Goal: Task Accomplishment & Management: Use online tool/utility

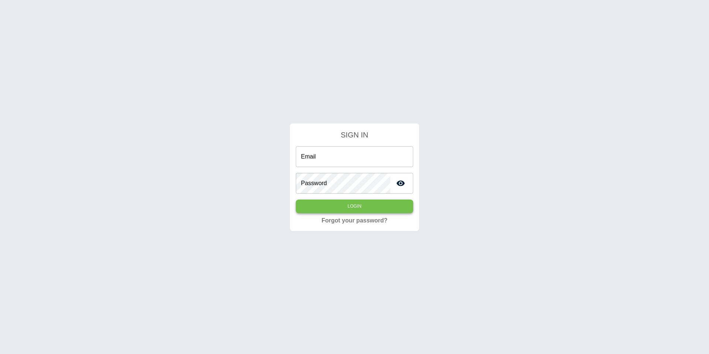
type input "**********"
click at [387, 204] on button "Login" at bounding box center [354, 206] width 117 height 14
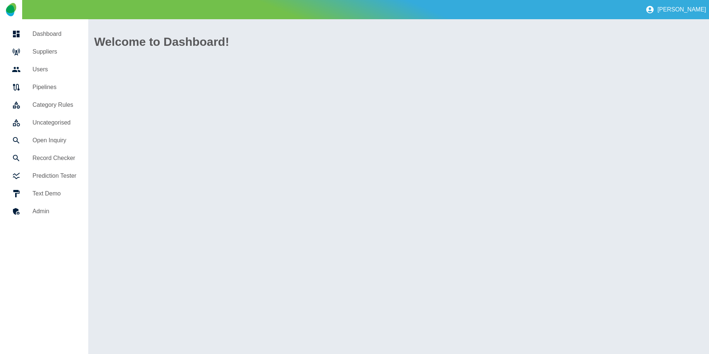
click at [69, 54] on h5 "Suppliers" at bounding box center [54, 51] width 44 height 9
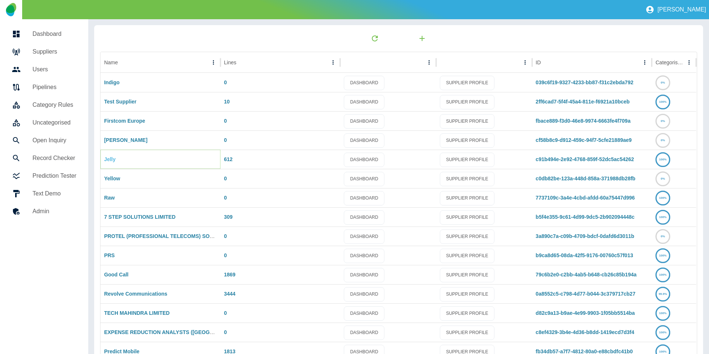
click at [109, 160] on link "Jelly" at bounding box center [109, 159] width 11 height 6
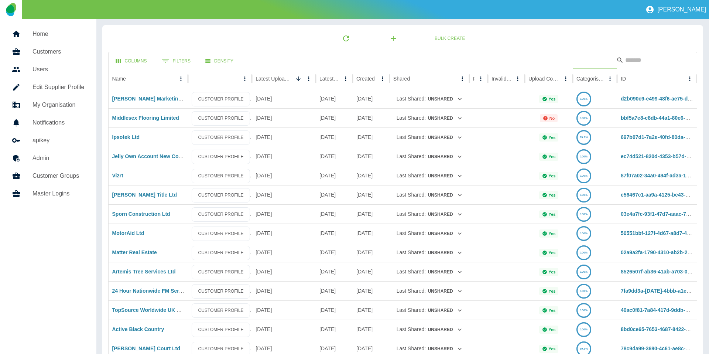
click at [605, 79] on button "Sort" at bounding box center [610, 78] width 10 height 10
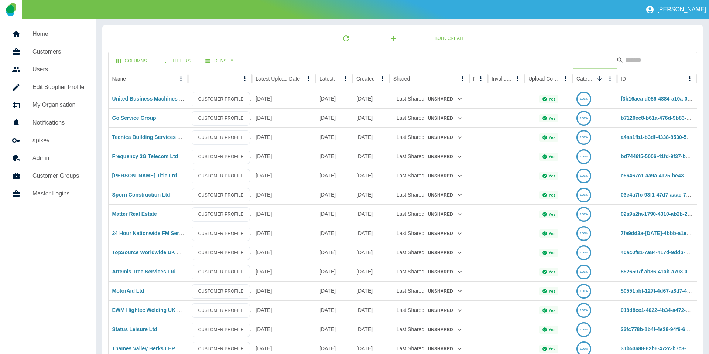
click at [598, 79] on icon "Sort" at bounding box center [599, 78] width 4 height 4
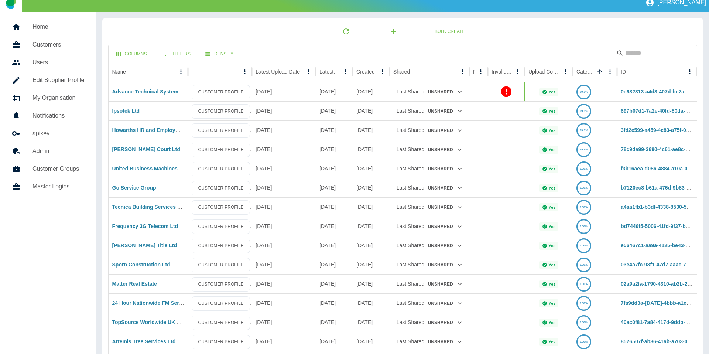
click at [512, 87] on div at bounding box center [506, 91] width 37 height 19
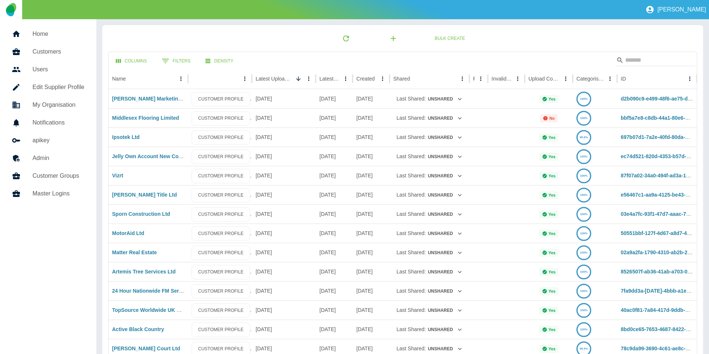
click at [63, 34] on h5 "Home" at bounding box center [58, 34] width 52 height 9
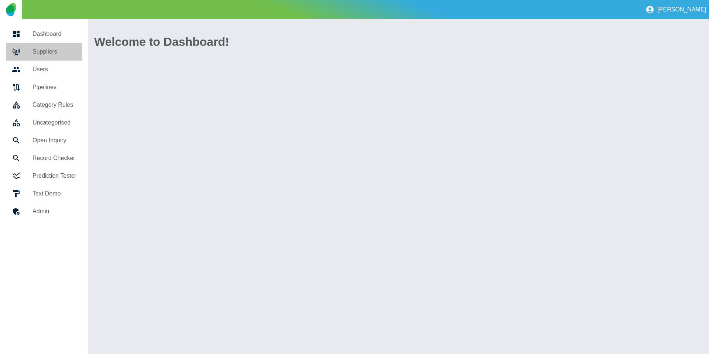
click at [56, 48] on h5 "Suppliers" at bounding box center [54, 51] width 44 height 9
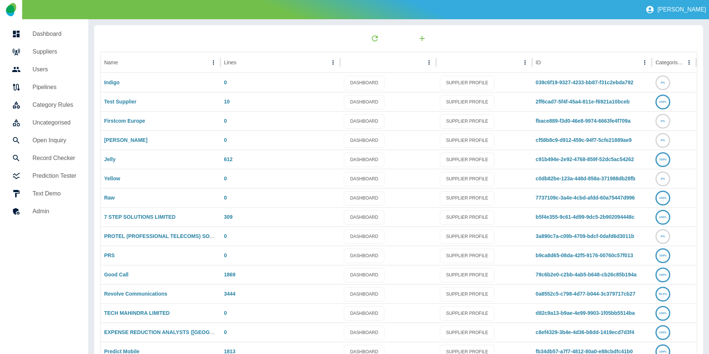
scroll to position [22, 0]
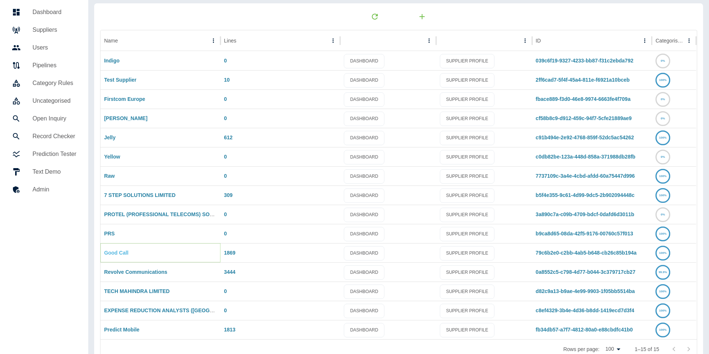
click at [114, 253] on link "Good Call" at bounding box center [116, 253] width 24 height 6
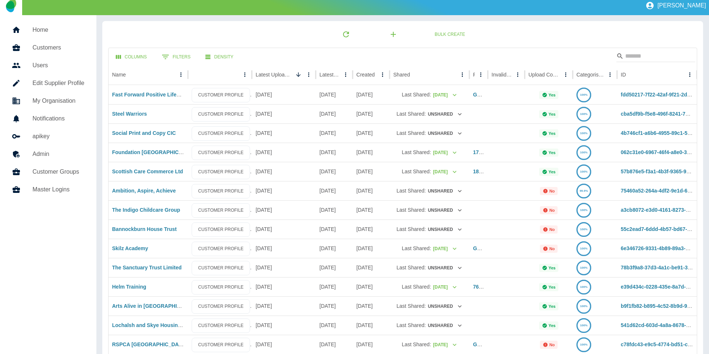
scroll to position [0, 0]
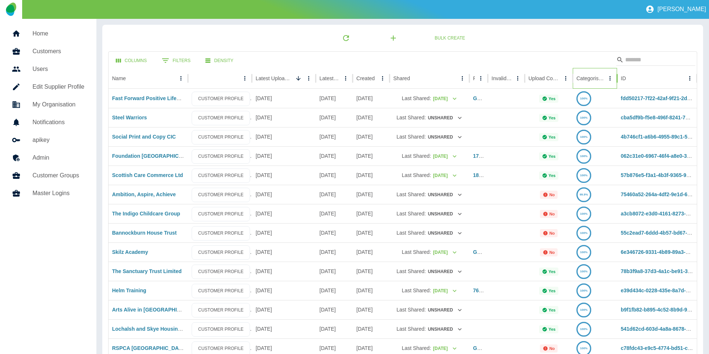
click at [605, 79] on div at bounding box center [605, 78] width 0 height 10
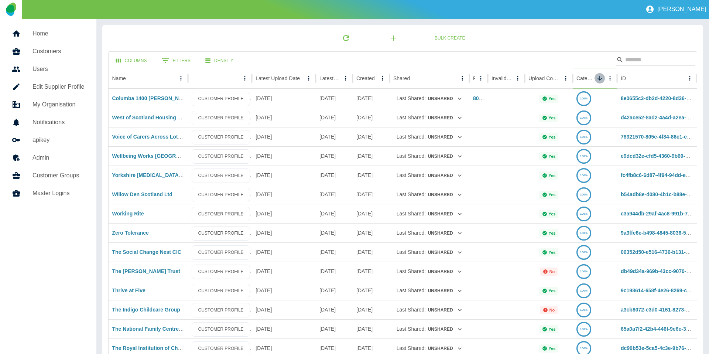
click at [596, 79] on icon "Sort" at bounding box center [599, 78] width 7 height 7
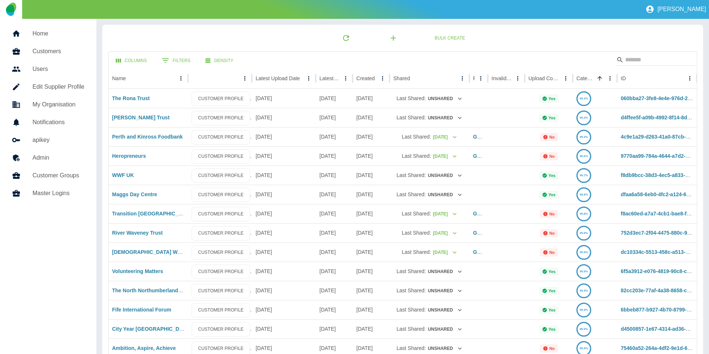
click at [56, 32] on h5 "Home" at bounding box center [58, 33] width 52 height 9
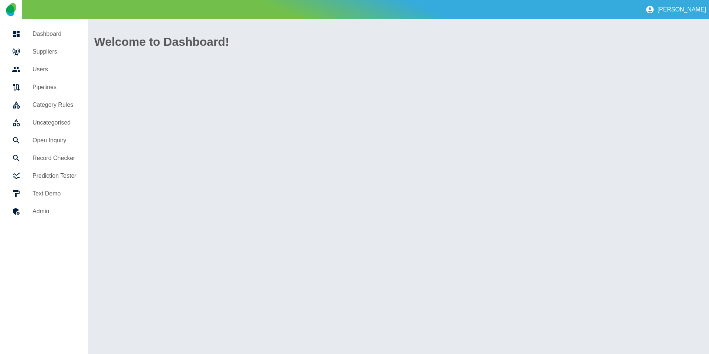
click at [52, 51] on h5 "Suppliers" at bounding box center [54, 51] width 44 height 9
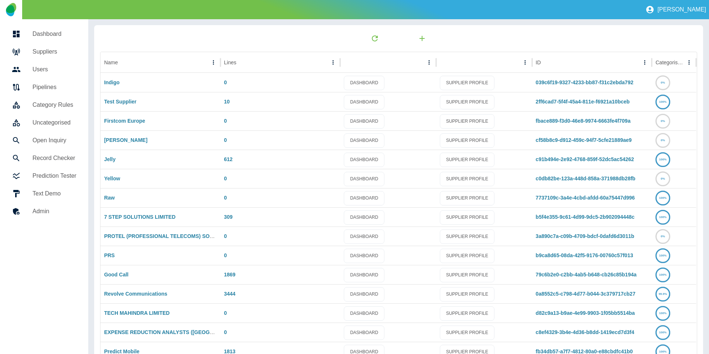
scroll to position [39, 0]
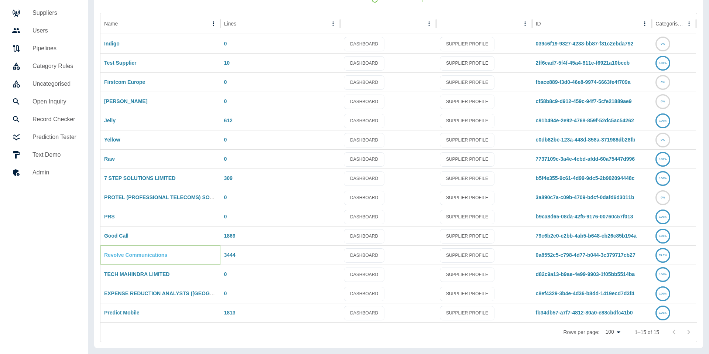
click at [136, 254] on link "Revolve Communications" at bounding box center [135, 255] width 63 height 6
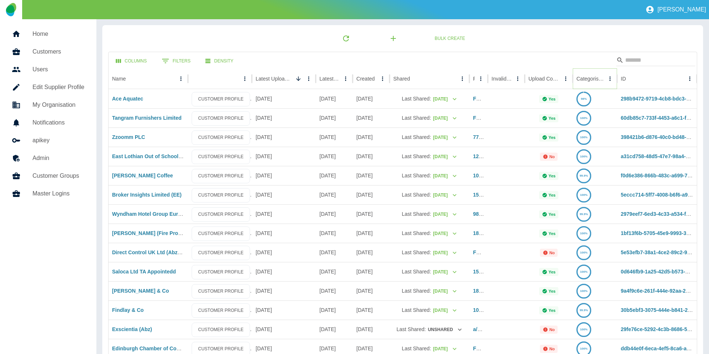
click at [607, 80] on icon "Sort" at bounding box center [610, 78] width 7 height 7
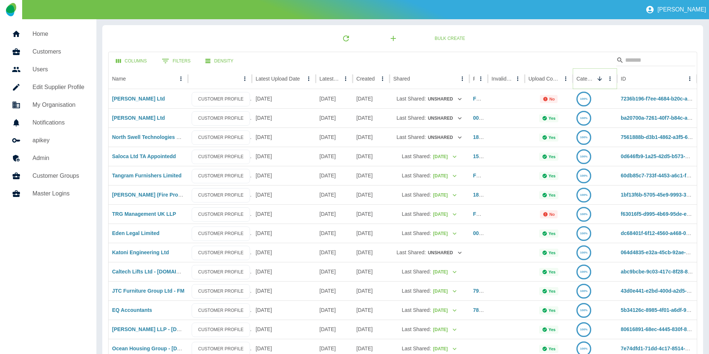
click at [597, 80] on icon "Sort" at bounding box center [599, 78] width 7 height 7
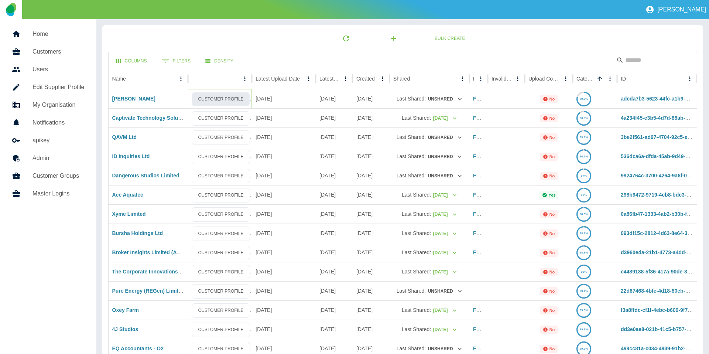
click at [228, 103] on link "CUSTOMER PROFILE" at bounding box center [221, 99] width 58 height 14
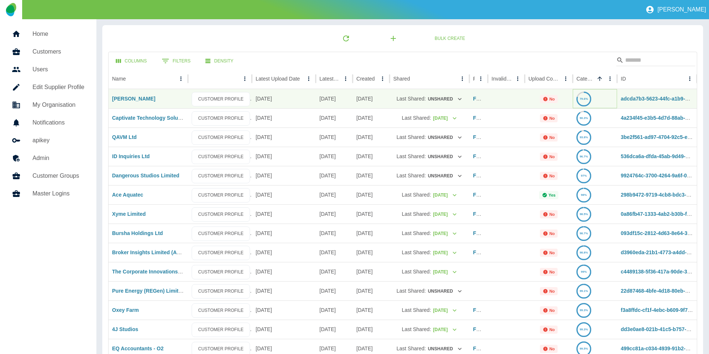
click at [585, 97] on text "79.6%" at bounding box center [584, 98] width 8 height 3
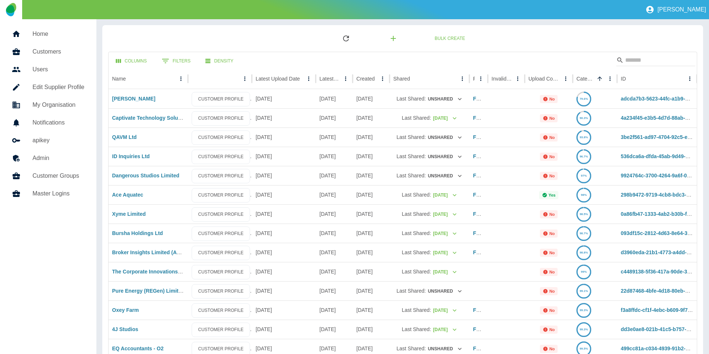
click at [350, 38] on icon "button" at bounding box center [345, 38] width 9 height 9
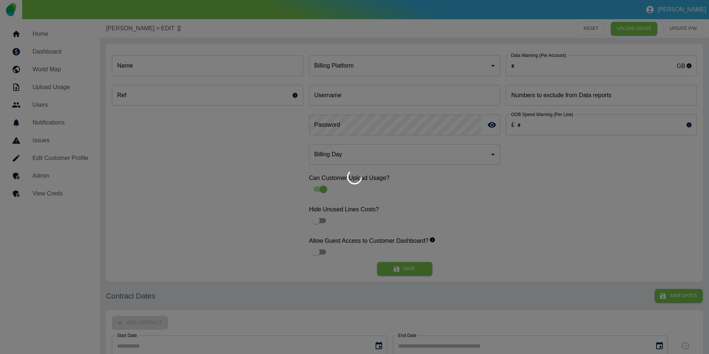
type input "**"
type input "**********"
type input "********"
type input "*"
type input "*********"
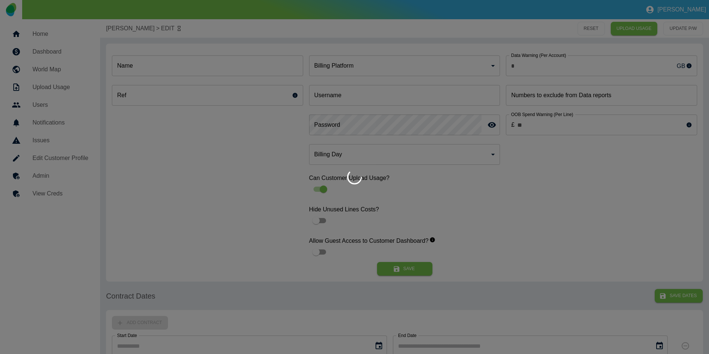
type input "*"
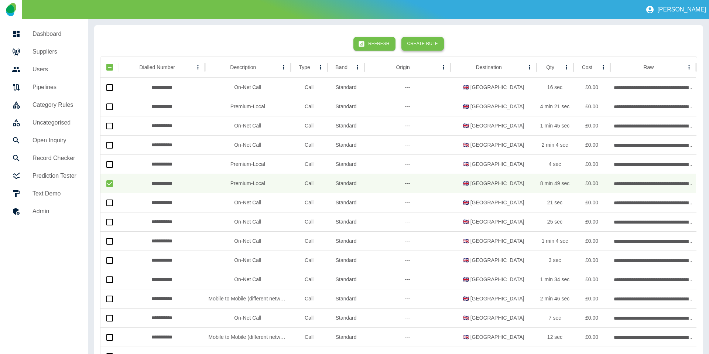
click at [423, 48] on button "Create Rule" at bounding box center [422, 44] width 42 height 14
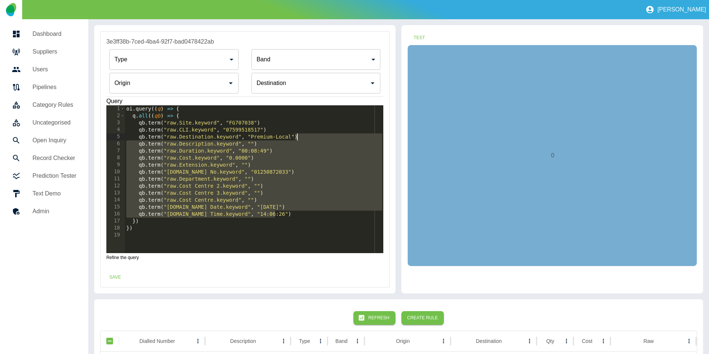
drag, startPoint x: 278, startPoint y: 213, endPoint x: 310, endPoint y: 135, distance: 84.7
click at [310, 135] on div "oi . query (( q ) => { q . all (( qb ) => { qb . term ( "raw.Site.keyword" , "F…" at bounding box center [254, 186] width 259 height 162
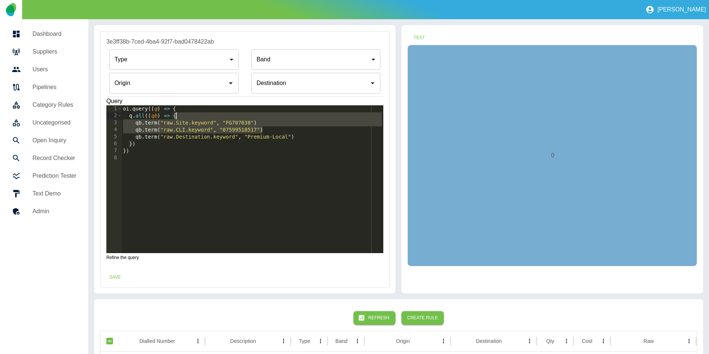
drag, startPoint x: 277, startPoint y: 130, endPoint x: 273, endPoint y: 116, distance: 14.4
click at [273, 116] on div "oi . query (( q ) => { q . all (( qb ) => { qb . term ( "raw.Site.keyword" , "F…" at bounding box center [252, 186] width 262 height 162
type textarea "**********"
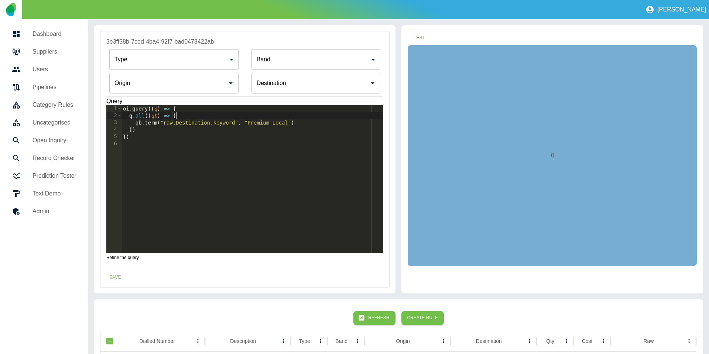
click at [193, 93] on div "Type ​ Type Band ​ Band Origin Origin Destination Destination" at bounding box center [244, 71] width 277 height 50
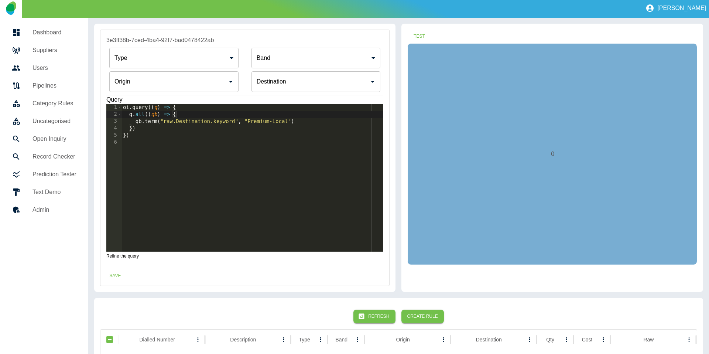
click at [150, 73] on div "Origin" at bounding box center [173, 81] width 129 height 21
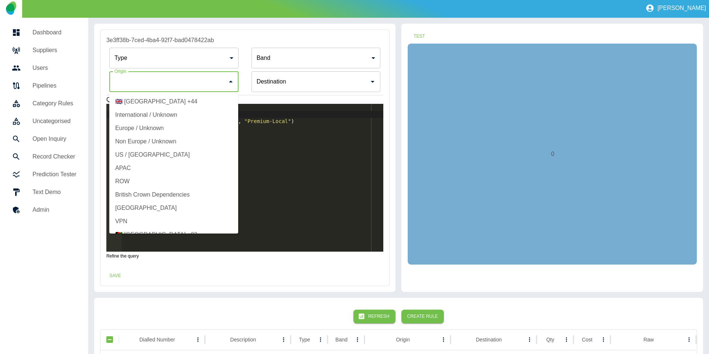
click at [148, 101] on li "🇬🇧 United Kingdom +44" at bounding box center [173, 101] width 129 height 13
type input "**********"
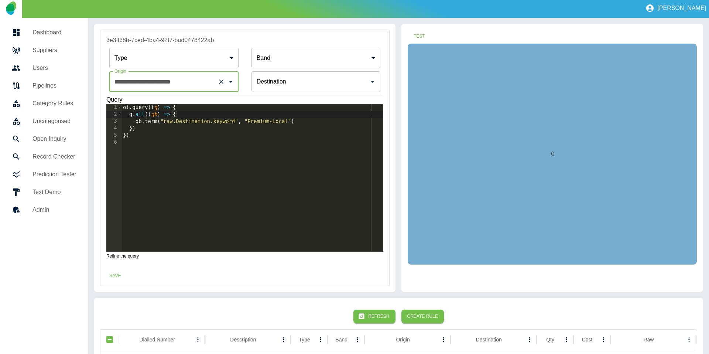
click at [293, 92] on div "Destination" at bounding box center [315, 81] width 129 height 21
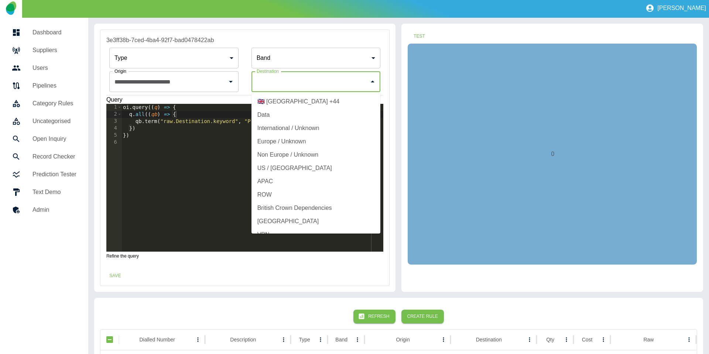
click at [289, 103] on li "🇬🇧 United Kingdom +44" at bounding box center [315, 101] width 129 height 13
type input "**********"
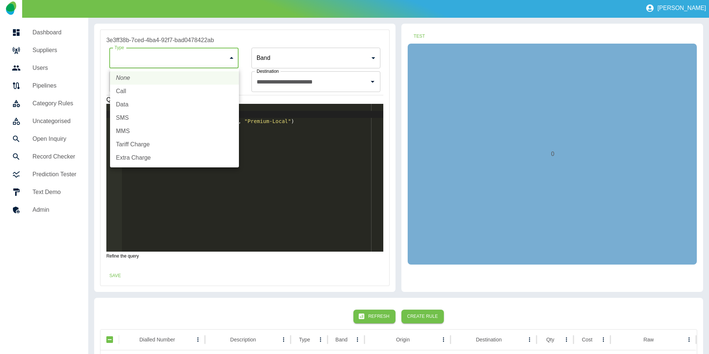
click at [177, 64] on body "**********" at bounding box center [354, 176] width 709 height 354
click at [263, 59] on div at bounding box center [354, 177] width 709 height 354
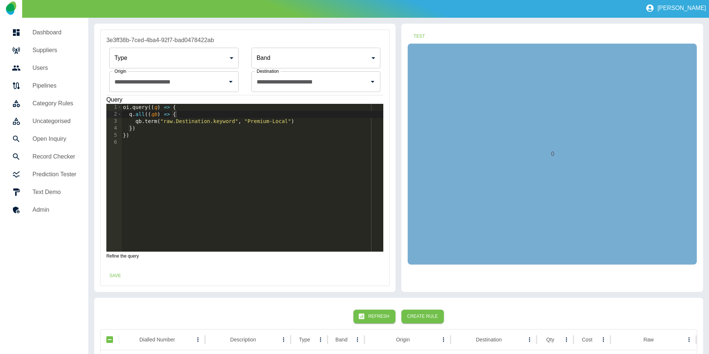
click at [283, 57] on div "None Call Data SMS MMS Tariff Charge Extra Charge" at bounding box center [354, 177] width 709 height 354
click at [283, 59] on body "**********" at bounding box center [354, 176] width 709 height 354
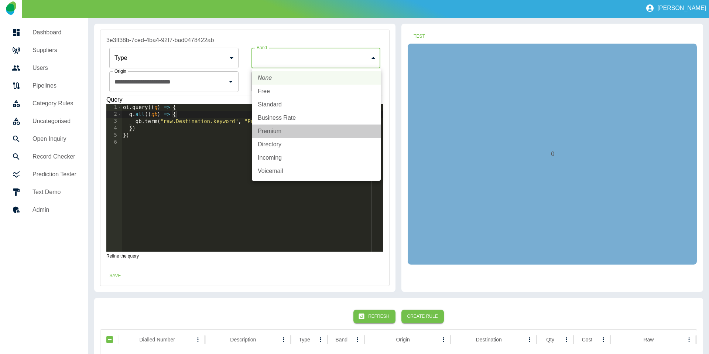
click at [280, 126] on li "Premium" at bounding box center [316, 130] width 129 height 13
type input "*******"
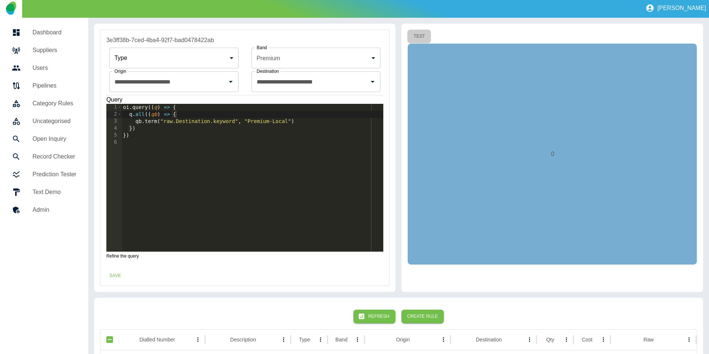
click at [418, 36] on button "Test" at bounding box center [419, 37] width 24 height 14
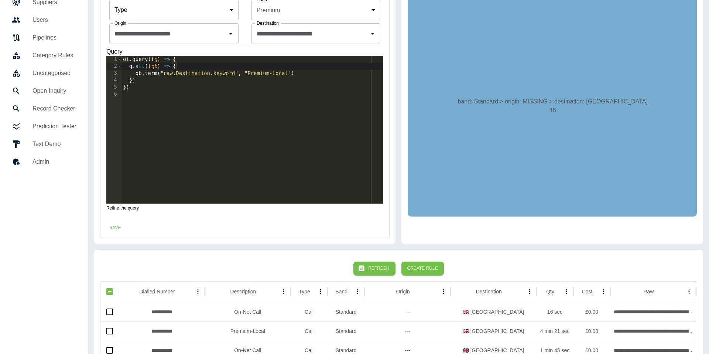
scroll to position [54, 0]
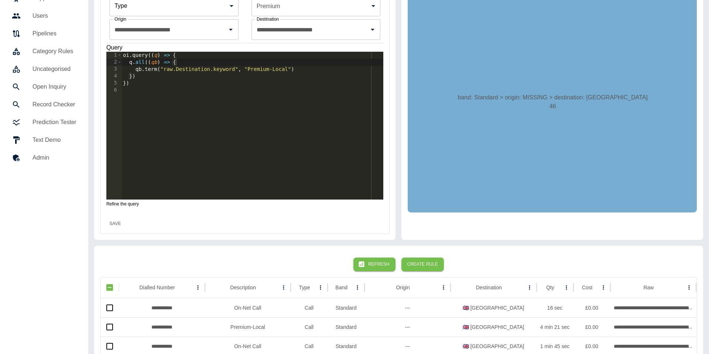
click at [122, 226] on button "Save" at bounding box center [115, 224] width 24 height 14
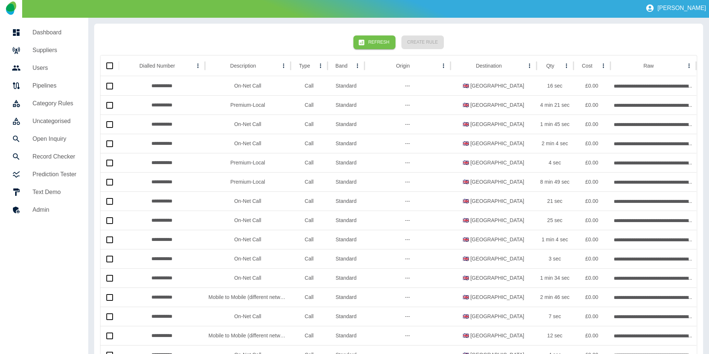
scroll to position [0, 0]
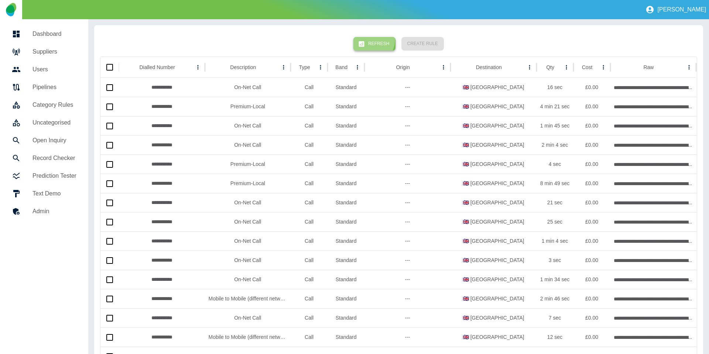
click at [371, 39] on button "Refresh" at bounding box center [374, 44] width 42 height 14
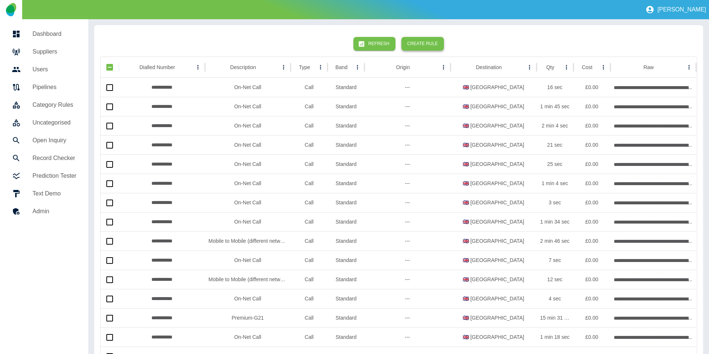
click at [424, 44] on button "Create Rule" at bounding box center [422, 44] width 42 height 14
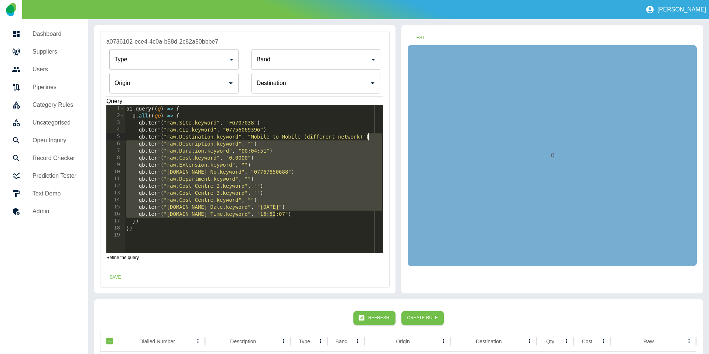
drag, startPoint x: 287, startPoint y: 212, endPoint x: 380, endPoint y: 137, distance: 118.9
click at [380, 137] on div "oi . query (( q ) => { q . all (( qb ) => { qb . term ( "raw.Site.keyword" , "F…" at bounding box center [254, 186] width 259 height 162
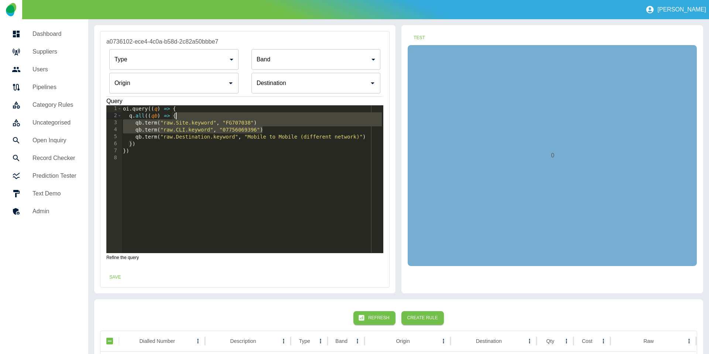
drag, startPoint x: 306, startPoint y: 130, endPoint x: 301, endPoint y: 113, distance: 17.4
click at [301, 113] on div "oi . query (( q ) => { q . all (( qb ) => { qb . term ( "raw.Site.keyword" , "F…" at bounding box center [252, 186] width 262 height 162
type textarea "**********"
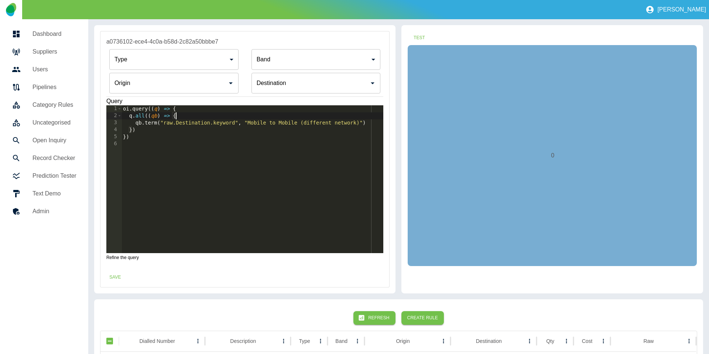
click at [138, 79] on input "Origin" at bounding box center [168, 83] width 111 height 14
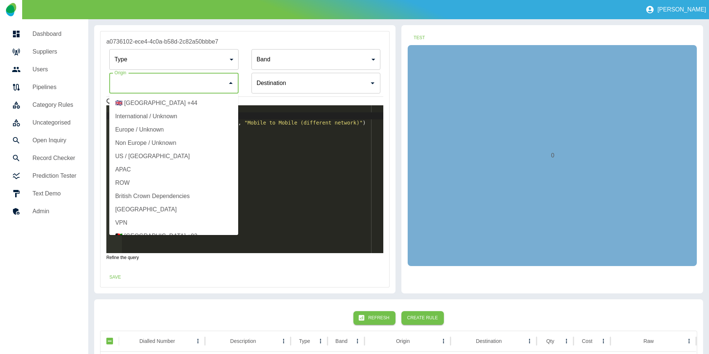
drag, startPoint x: 140, startPoint y: 102, endPoint x: 251, endPoint y: 82, distance: 113.2
click at [140, 102] on li "🇬🇧 United Kingdom +44" at bounding box center [173, 102] width 129 height 13
type input "**********"
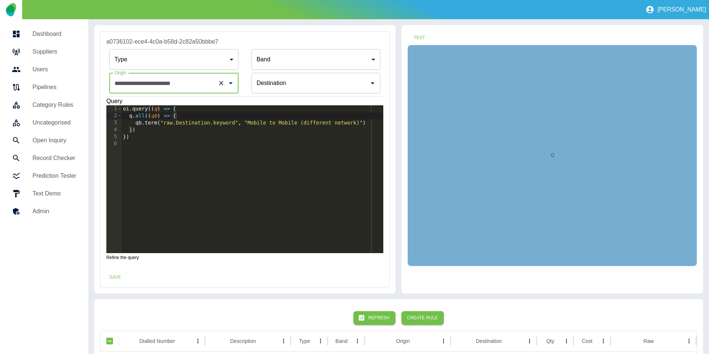
click at [289, 79] on input "Origin" at bounding box center [310, 83] width 111 height 14
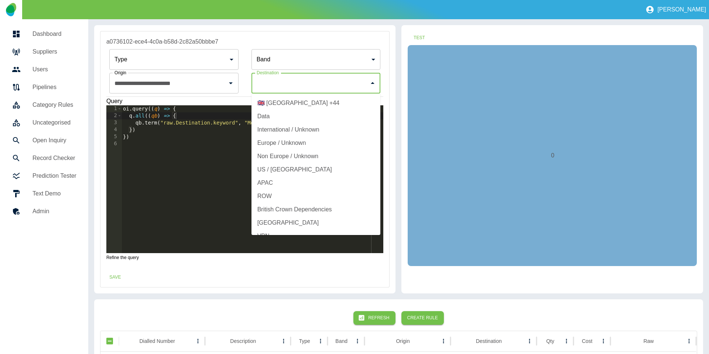
click at [288, 101] on li "🇬🇧 United Kingdom +44" at bounding box center [315, 102] width 129 height 13
type input "**********"
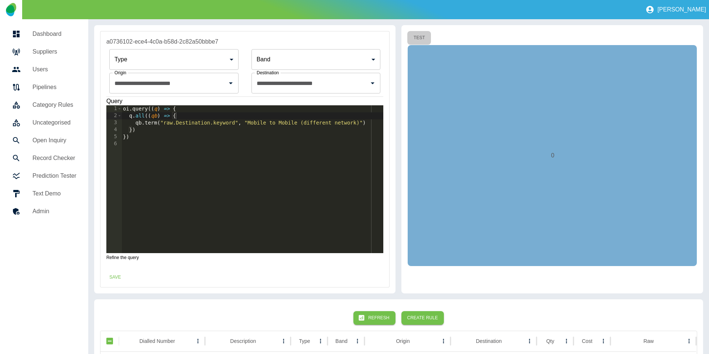
click at [418, 40] on button "Test" at bounding box center [419, 38] width 24 height 14
click at [120, 276] on button "Save" at bounding box center [115, 277] width 24 height 14
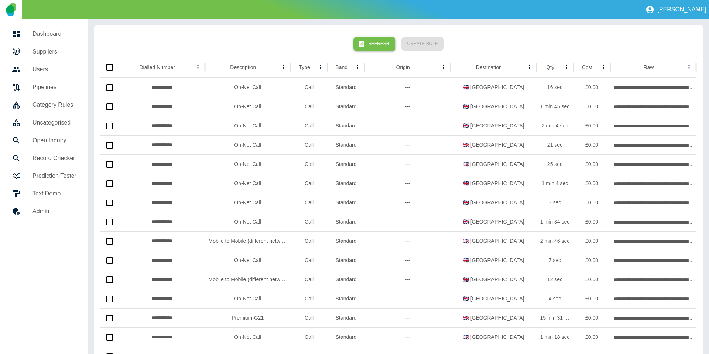
click at [376, 38] on button "Refresh" at bounding box center [374, 44] width 42 height 14
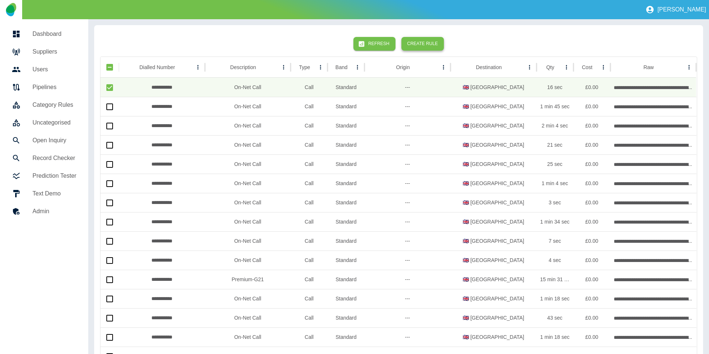
click at [410, 42] on button "Create Rule" at bounding box center [422, 44] width 42 height 14
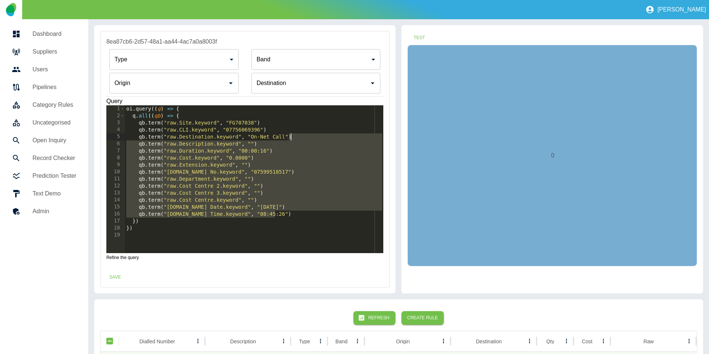
drag, startPoint x: 281, startPoint y: 213, endPoint x: 306, endPoint y: 137, distance: 80.0
click at [306, 137] on div "oi . query (( q ) => { q . all (( qb ) => { qb . term ( "raw.Site.keyword" , "F…" at bounding box center [254, 186] width 259 height 162
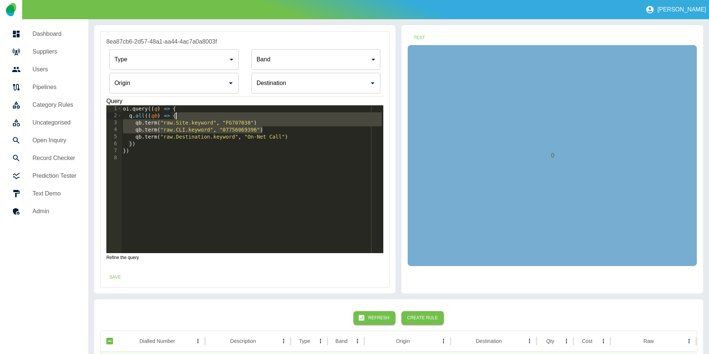
drag, startPoint x: 281, startPoint y: 128, endPoint x: 281, endPoint y: 115, distance: 13.3
click at [281, 115] on div "oi . query (( q ) => { q . all (( qb ) => { qb . term ( "raw.Site.keyword" , "F…" at bounding box center [252, 186] width 262 height 162
type textarea "**********"
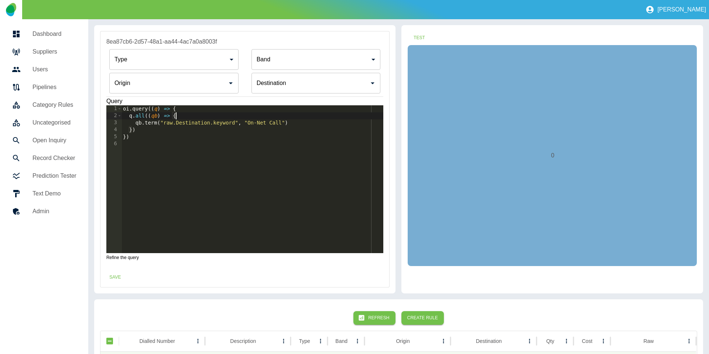
click at [183, 85] on input "Origin" at bounding box center [168, 83] width 111 height 14
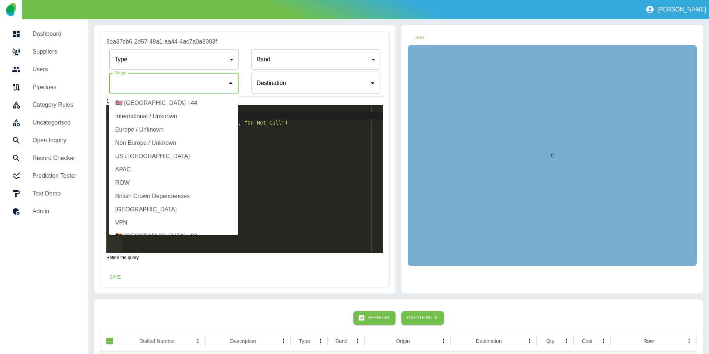
drag, startPoint x: 175, startPoint y: 99, endPoint x: 301, endPoint y: 83, distance: 126.1
click at [175, 99] on li "🇬🇧 United Kingdom +44" at bounding box center [173, 102] width 129 height 13
type input "**********"
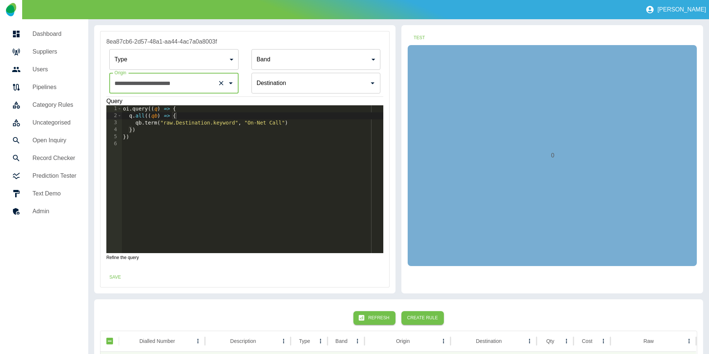
click at [301, 83] on input "Origin" at bounding box center [310, 83] width 111 height 14
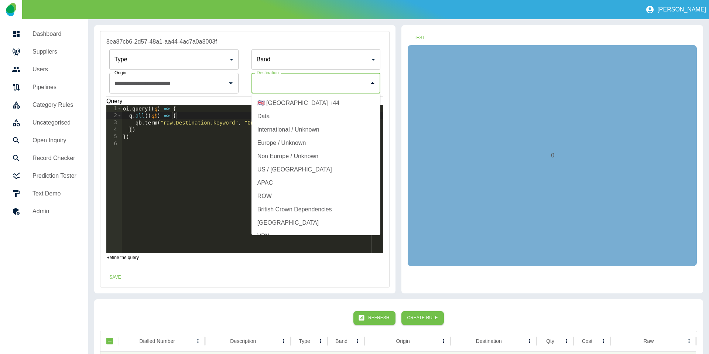
click at [291, 101] on li "🇬🇧 United Kingdom +44" at bounding box center [315, 102] width 129 height 13
type input "**********"
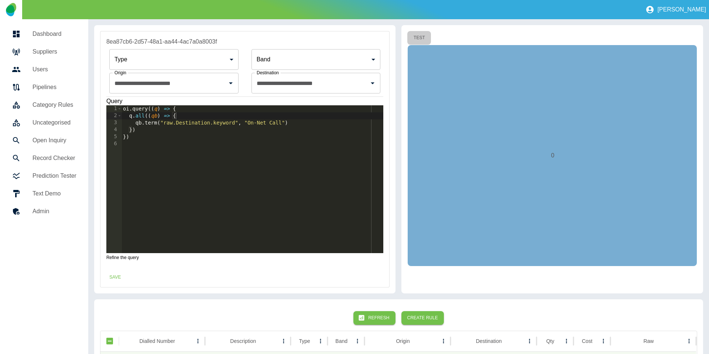
click at [420, 40] on button "Test" at bounding box center [419, 38] width 24 height 14
click at [109, 277] on button "Save" at bounding box center [115, 277] width 24 height 14
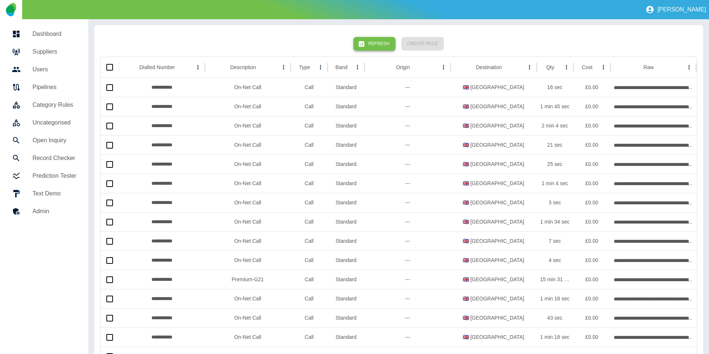
click at [382, 41] on button "Refresh" at bounding box center [374, 44] width 42 height 14
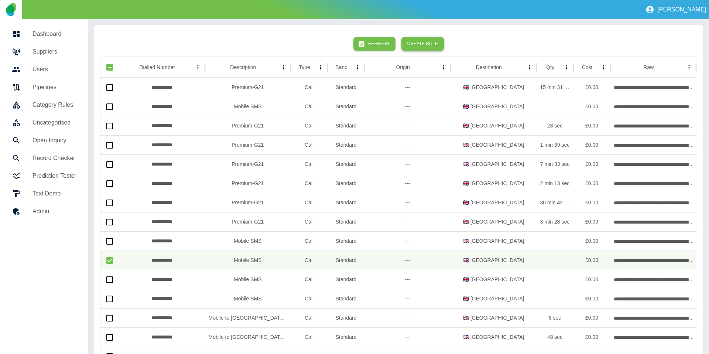
click at [427, 44] on button "Create Rule" at bounding box center [422, 44] width 42 height 14
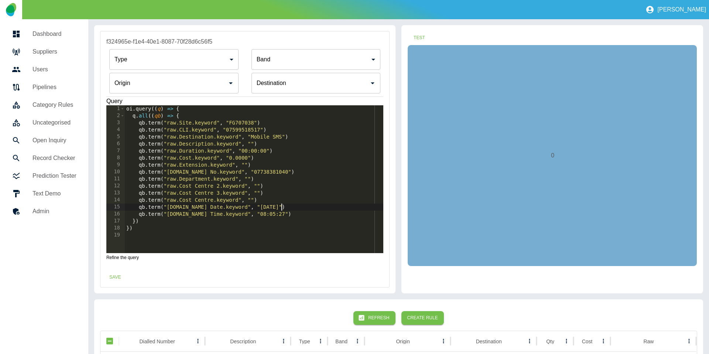
click at [293, 209] on div "oi . query (( q ) => { q . all (( qb ) => { qb . term ( "raw.Site.keyword" , "F…" at bounding box center [254, 186] width 259 height 162
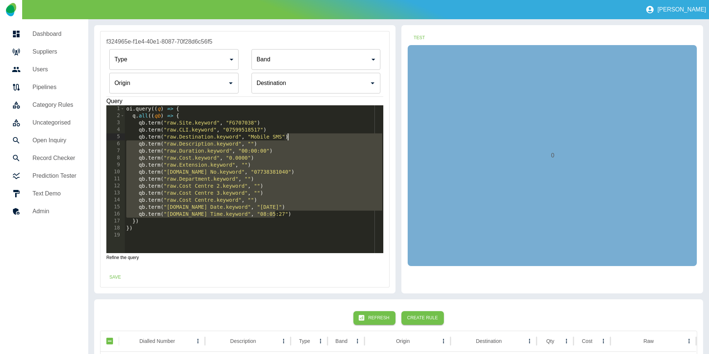
drag, startPoint x: 290, startPoint y: 205, endPoint x: 310, endPoint y: 138, distance: 69.5
click at [310, 138] on div "oi . query (( q ) => { q . all (( qb ) => { qb . term ( "raw.Site.keyword" , "F…" at bounding box center [254, 186] width 259 height 162
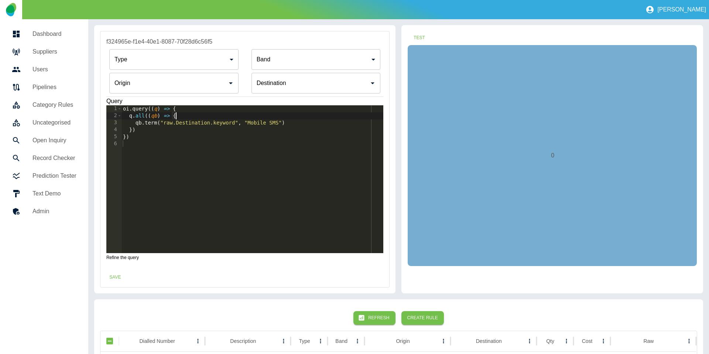
type textarea "**********"
drag, startPoint x: 267, startPoint y: 128, endPoint x: 267, endPoint y: 117, distance: 11.4
click at [267, 116] on div "oi . query (( q ) => { q . all (( qb ) => { qb . term ( "raw.Destination.keywor…" at bounding box center [252, 186] width 262 height 162
click at [188, 91] on div "Origin" at bounding box center [173, 83] width 129 height 21
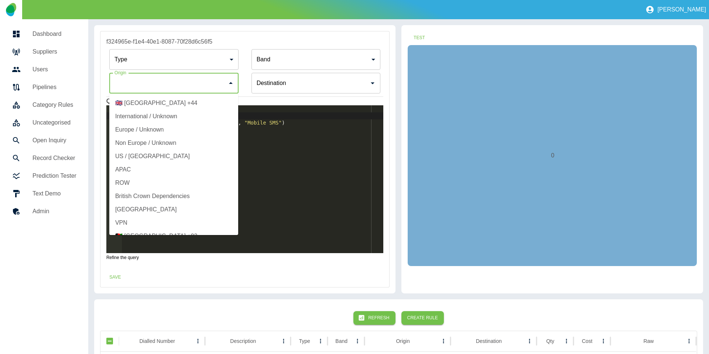
drag, startPoint x: 159, startPoint y: 105, endPoint x: 179, endPoint y: 103, distance: 20.4
click at [159, 105] on li "🇬🇧 United Kingdom +44" at bounding box center [173, 102] width 129 height 13
type input "**********"
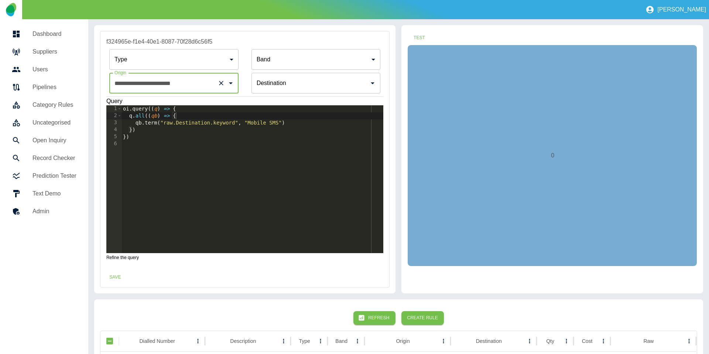
click at [317, 78] on input "Origin" at bounding box center [310, 83] width 111 height 14
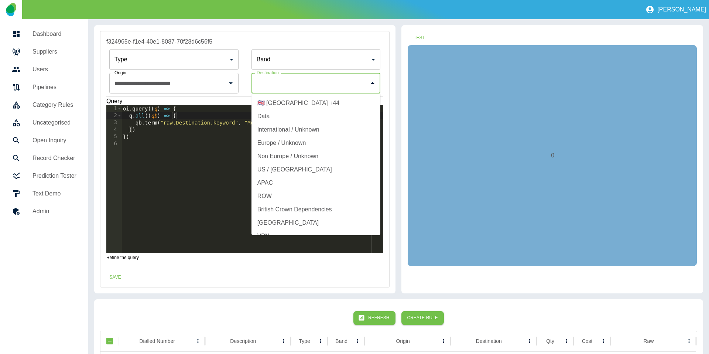
click at [299, 102] on li "🇬🇧 United Kingdom +44" at bounding box center [315, 102] width 129 height 13
type input "**********"
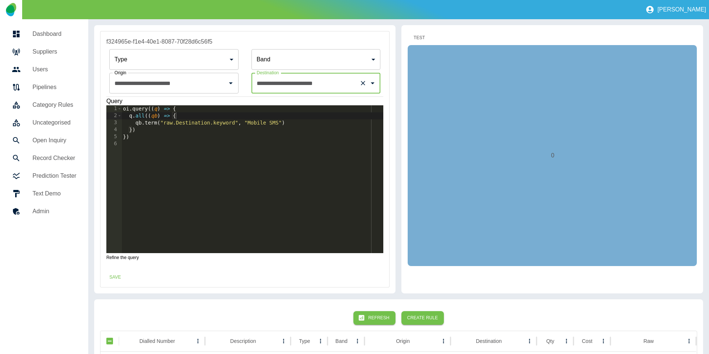
click at [422, 34] on button "Test" at bounding box center [419, 38] width 24 height 14
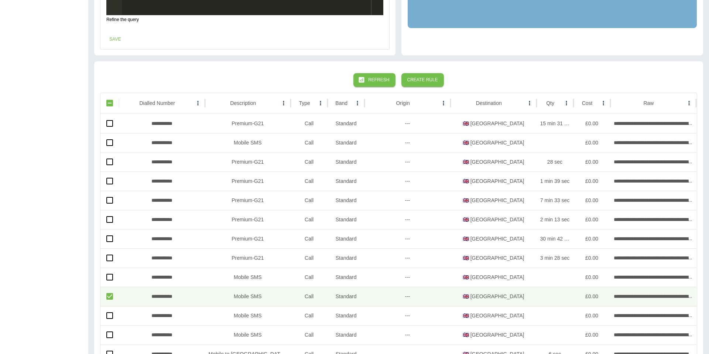
scroll to position [188, 0]
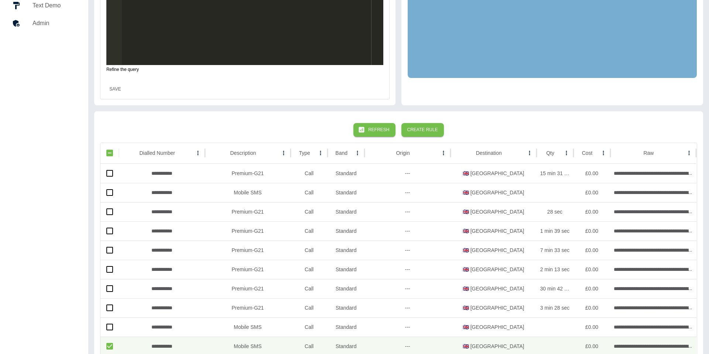
drag, startPoint x: 130, startPoint y: 88, endPoint x: 126, endPoint y: 87, distance: 4.1
click at [126, 87] on div "Save" at bounding box center [244, 89] width 289 height 20
click at [120, 86] on button "Save" at bounding box center [115, 89] width 24 height 14
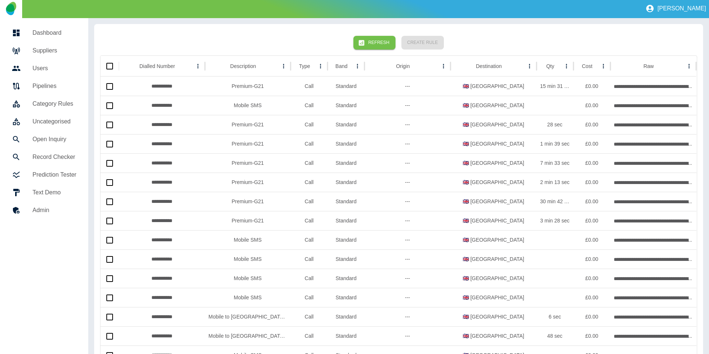
scroll to position [0, 0]
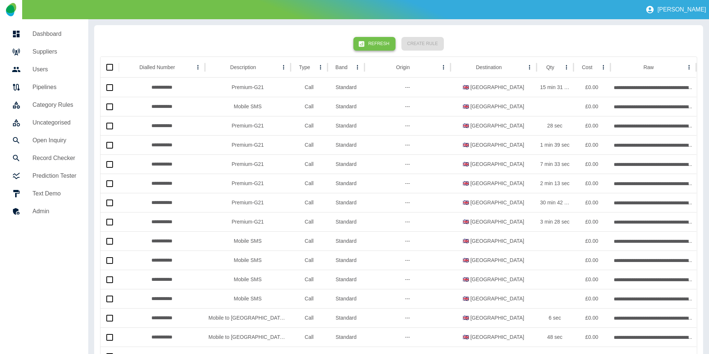
click at [364, 41] on icon "button" at bounding box center [362, 44] width 6 height 6
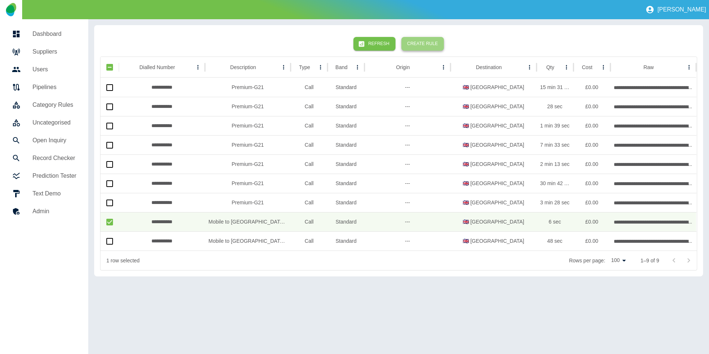
click at [432, 43] on button "Create Rule" at bounding box center [422, 44] width 42 height 14
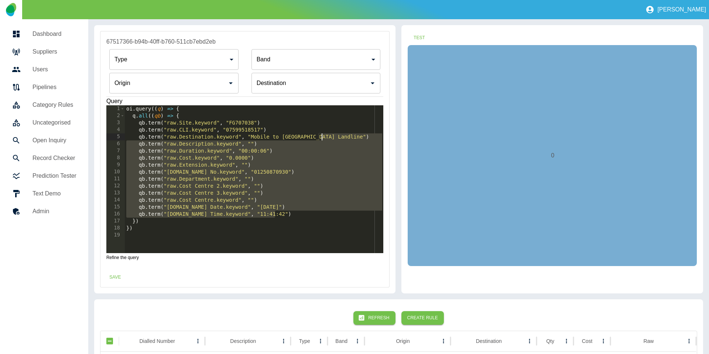
drag, startPoint x: 284, startPoint y: 213, endPoint x: 347, endPoint y: 136, distance: 99.2
click at [347, 136] on div "oi . query (( q ) => { q . all (( qb ) => { qb . term ( "raw.Site.keyword" , "F…" at bounding box center [254, 186] width 259 height 162
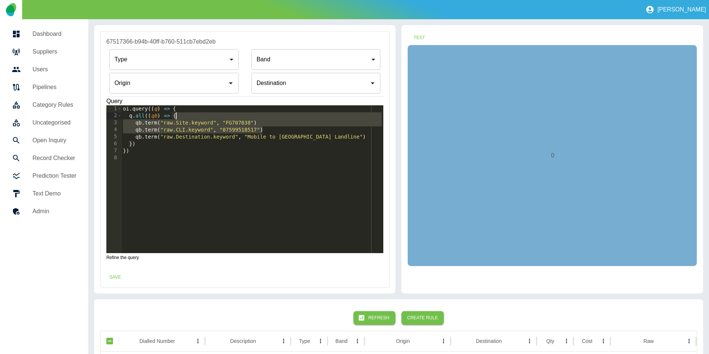
type textarea "**********"
drag, startPoint x: 272, startPoint y: 130, endPoint x: 271, endPoint y: 116, distance: 13.3
click at [271, 116] on div "oi . query (( q ) => { q . all (( qb ) => { qb . term ( "raw.Site.keyword" , "F…" at bounding box center [252, 186] width 262 height 162
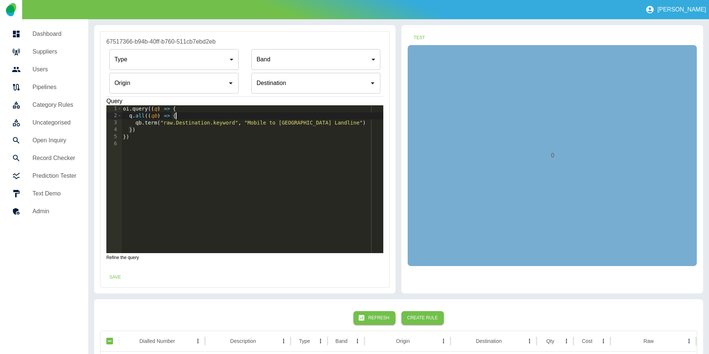
click at [203, 89] on input "Origin" at bounding box center [168, 83] width 111 height 14
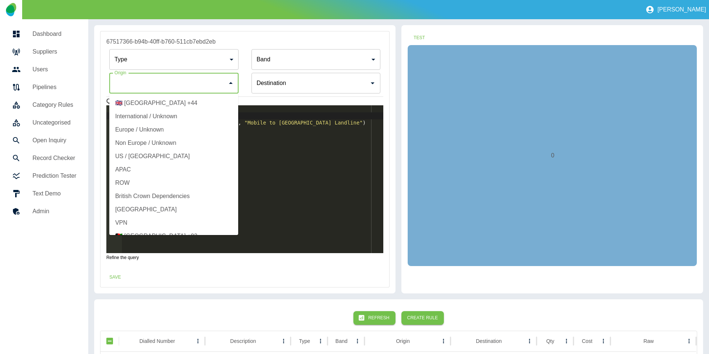
click at [159, 103] on li "🇬🇧 United Kingdom +44" at bounding box center [173, 102] width 129 height 13
type input "**********"
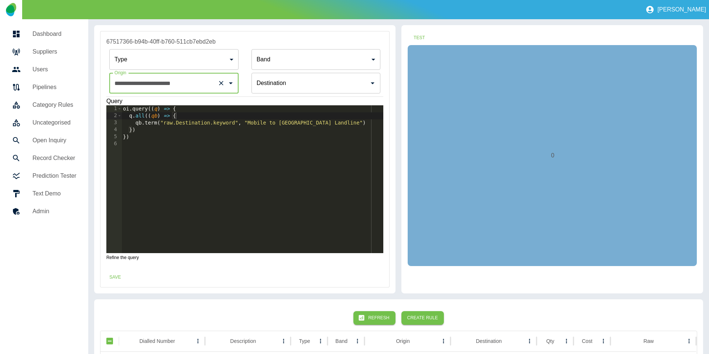
click at [332, 89] on input "Origin" at bounding box center [310, 83] width 111 height 14
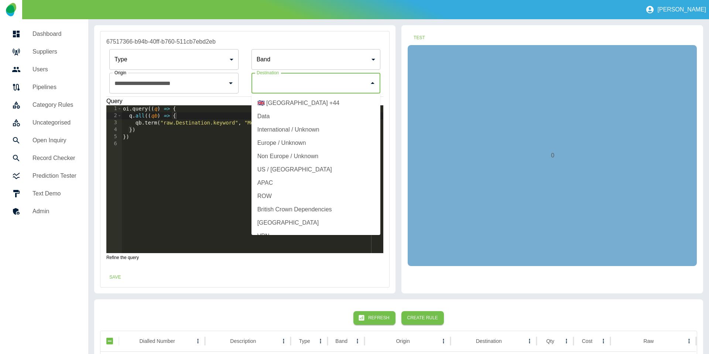
click at [305, 106] on li "🇬🇧 United Kingdom +44" at bounding box center [315, 102] width 129 height 13
type input "**********"
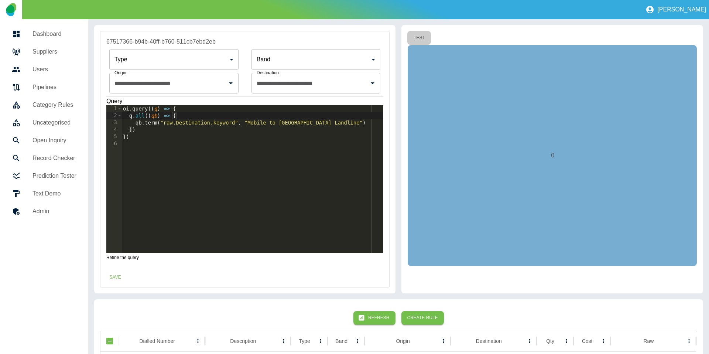
click at [415, 35] on button "Test" at bounding box center [419, 38] width 24 height 14
click at [115, 276] on button "Save" at bounding box center [115, 277] width 24 height 14
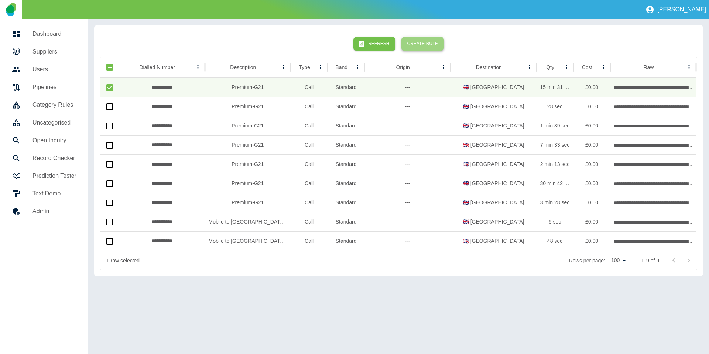
click at [427, 41] on button "Create Rule" at bounding box center [422, 44] width 42 height 14
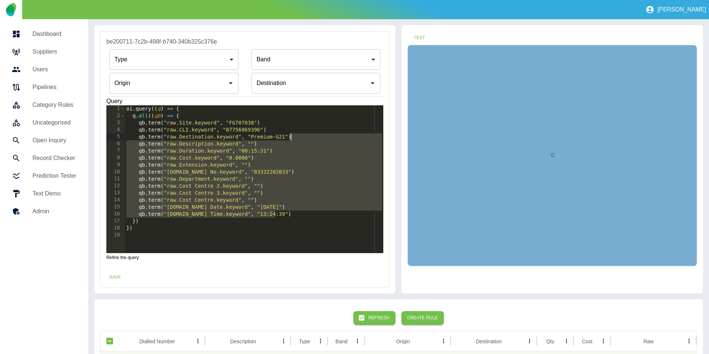
drag, startPoint x: 286, startPoint y: 214, endPoint x: 312, endPoint y: 135, distance: 83.0
click at [312, 135] on div "oi . query (( q ) => { q . all (( qb ) => { qb . term ( "raw.Site.keyword" , "F…" at bounding box center [254, 186] width 259 height 162
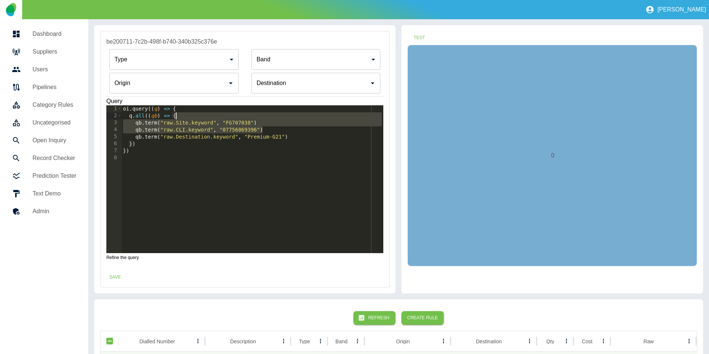
drag, startPoint x: 277, startPoint y: 131, endPoint x: 274, endPoint y: 110, distance: 20.8
click at [274, 113] on div "oi . query (( q ) => { q . all (( qb ) => { qb . term ( "raw.Site.keyword" , "F…" at bounding box center [252, 186] width 262 height 162
type textarea "**********"
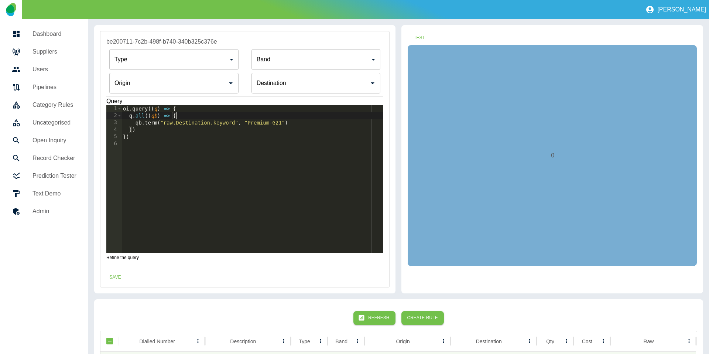
click at [271, 87] on input "Origin" at bounding box center [310, 83] width 111 height 14
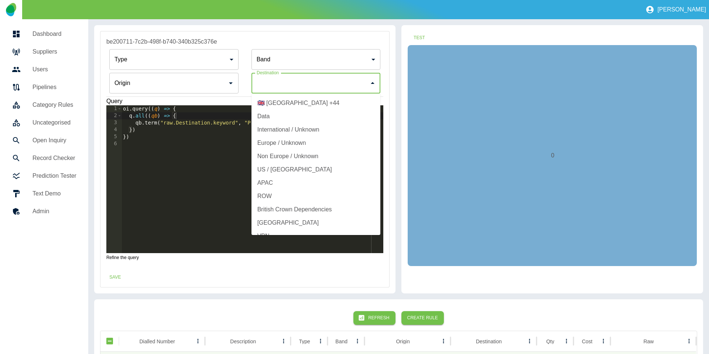
click at [271, 104] on li "🇬🇧 United Kingdom +44" at bounding box center [315, 102] width 129 height 13
type input "**********"
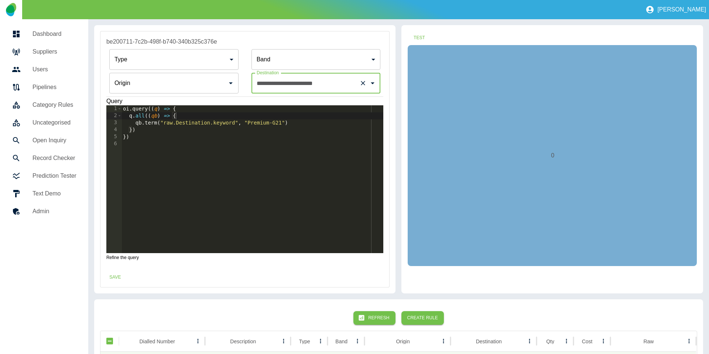
click at [213, 89] on input "Origin" at bounding box center [168, 83] width 111 height 14
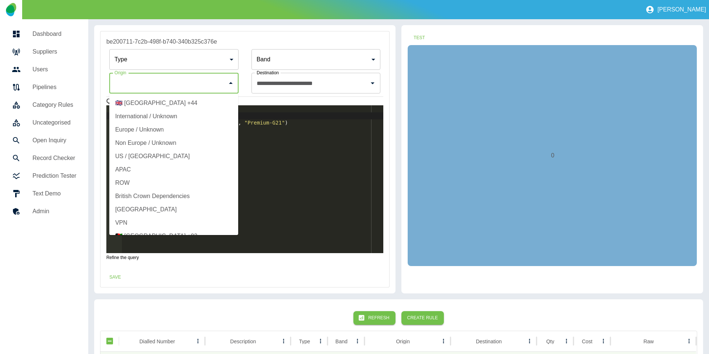
click at [189, 102] on li "🇬🇧 United Kingdom +44" at bounding box center [173, 102] width 129 height 13
type input "**********"
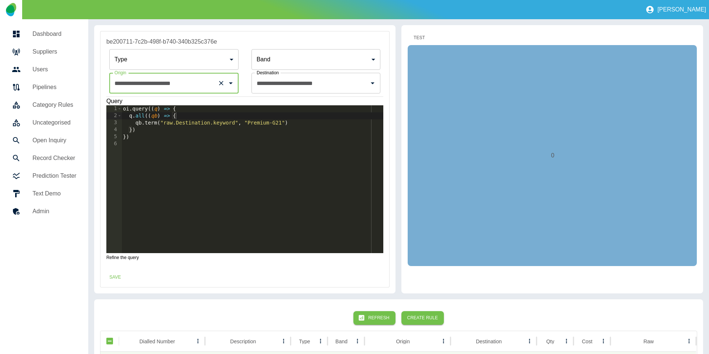
click at [425, 37] on button "Test" at bounding box center [419, 38] width 24 height 14
click at [121, 274] on button "Save" at bounding box center [115, 277] width 24 height 14
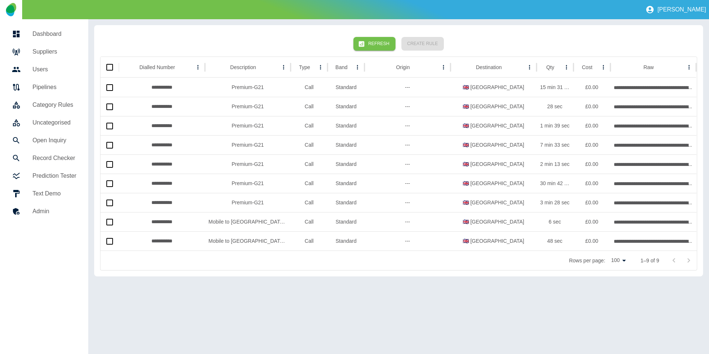
click at [365, 47] on icon "button" at bounding box center [361, 43] width 7 height 7
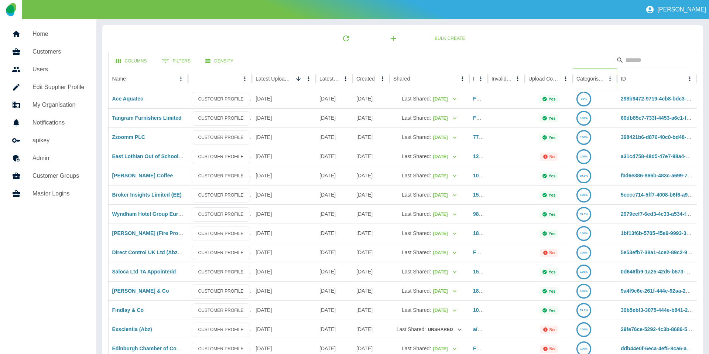
click at [607, 80] on icon "Sort" at bounding box center [610, 78] width 7 height 7
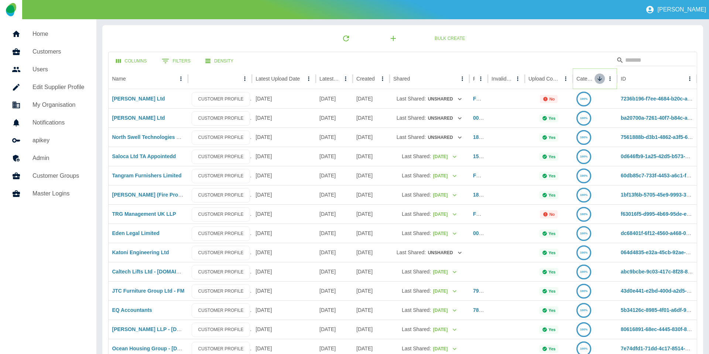
click at [597, 80] on icon "Sort" at bounding box center [599, 78] width 7 height 7
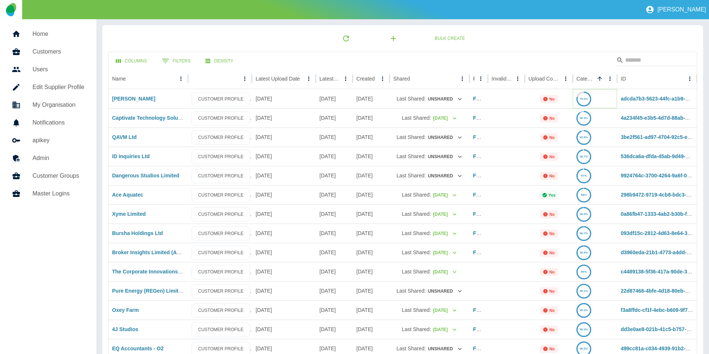
click at [581, 96] on icon at bounding box center [584, 99] width 14 height 14
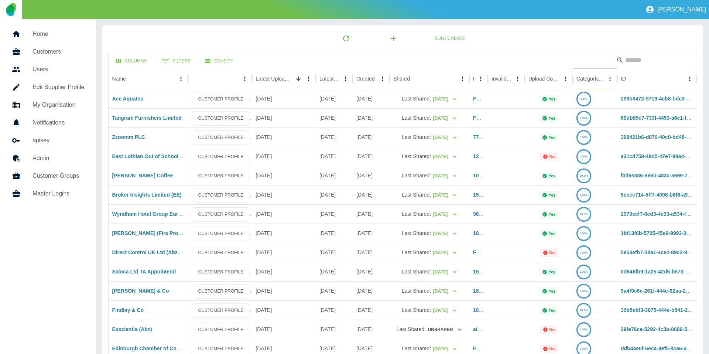
click at [607, 79] on icon "Sort" at bounding box center [610, 78] width 7 height 7
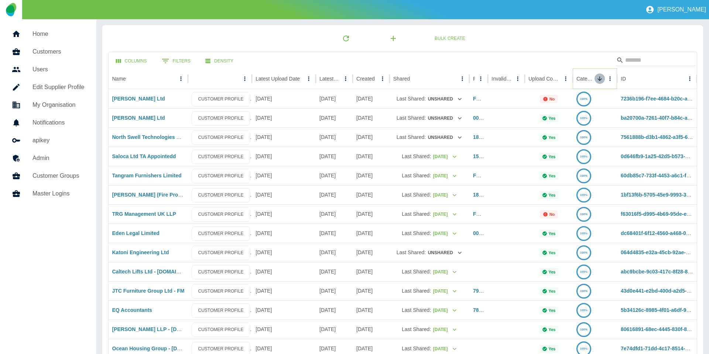
click at [597, 79] on icon "Sort" at bounding box center [599, 78] width 7 height 7
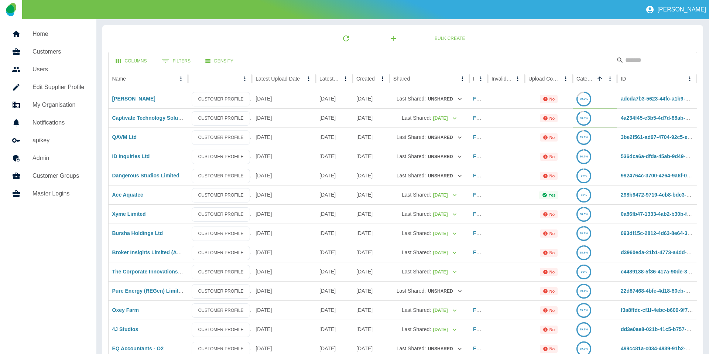
click at [583, 116] on text "90.3%" at bounding box center [584, 117] width 8 height 3
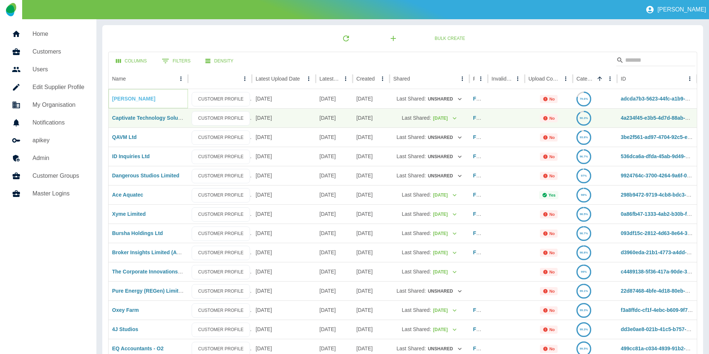
click at [139, 96] on link "[PERSON_NAME]" at bounding box center [133, 99] width 43 height 6
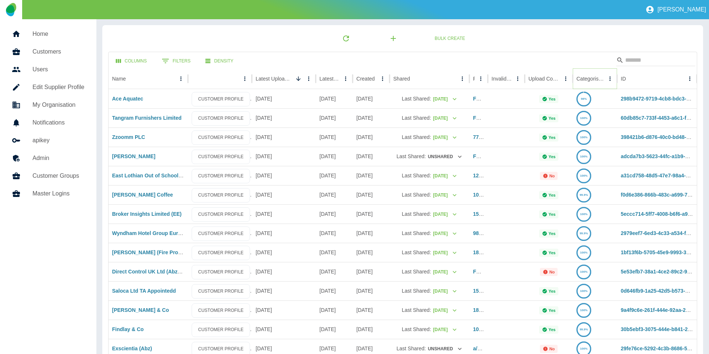
click at [607, 81] on icon "Sort" at bounding box center [610, 78] width 7 height 7
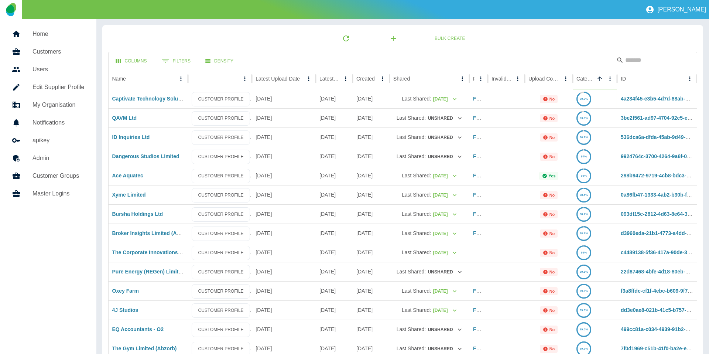
click at [584, 96] on icon at bounding box center [584, 99] width 14 height 14
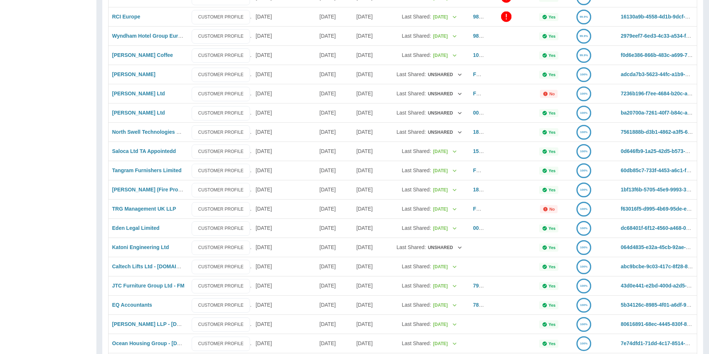
scroll to position [654, 0]
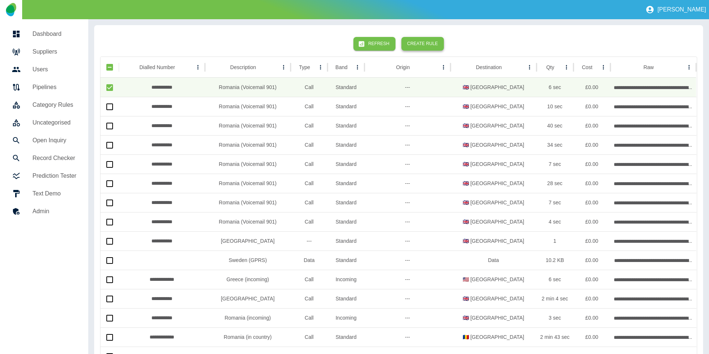
click at [419, 44] on button "Create Rule" at bounding box center [422, 44] width 42 height 14
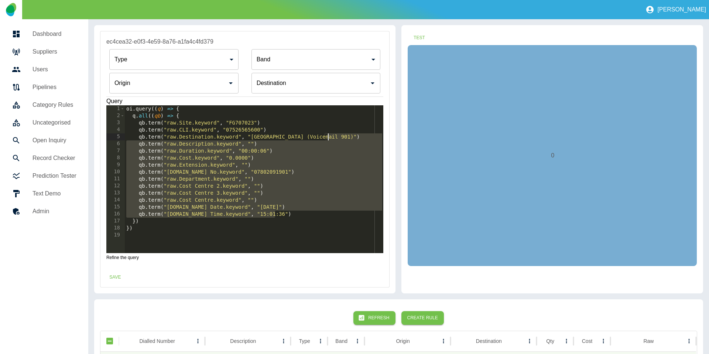
drag, startPoint x: 287, startPoint y: 212, endPoint x: 346, endPoint y: 137, distance: 95.4
click at [346, 137] on div "oi . query (( q ) => { q . all (( qb ) => { qb . term ( "raw.Site.keyword" , "F…" at bounding box center [254, 186] width 259 height 162
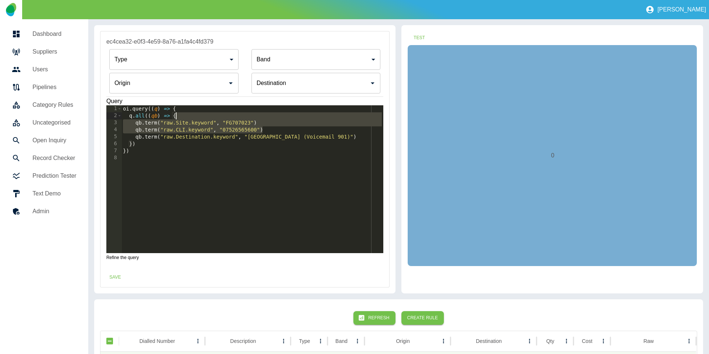
drag, startPoint x: 275, startPoint y: 128, endPoint x: 215, endPoint y: 106, distance: 63.8
click at [275, 116] on div "oi . query (( q ) => { q . all (( qb ) => { qb . term ( "raw.Site.keyword" , "F…" at bounding box center [252, 186] width 262 height 162
type textarea "**********"
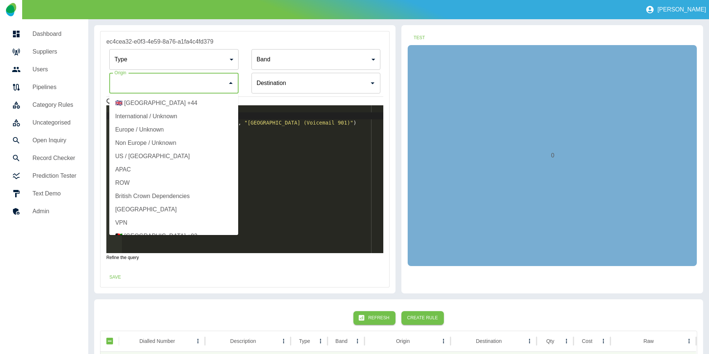
click at [164, 89] on input "Origin" at bounding box center [168, 83] width 111 height 14
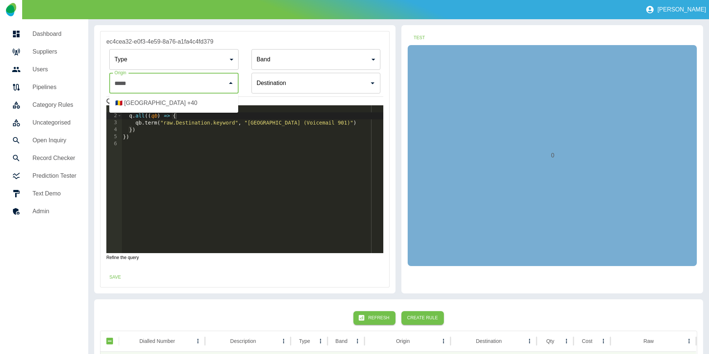
click at [177, 101] on li "🇷🇴 Romania +40" at bounding box center [173, 102] width 129 height 13
type input "**********"
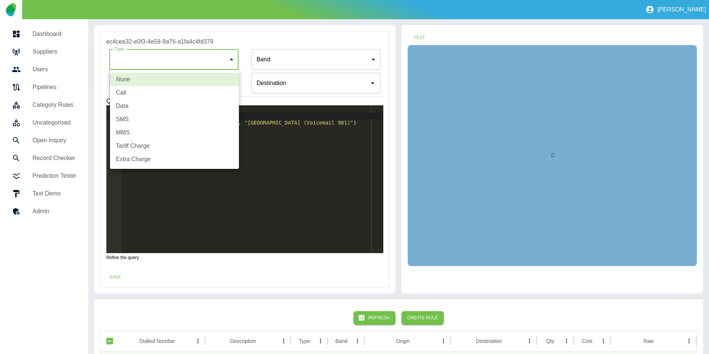
click at [219, 61] on body "**********" at bounding box center [354, 177] width 709 height 354
click at [316, 55] on div at bounding box center [354, 177] width 709 height 354
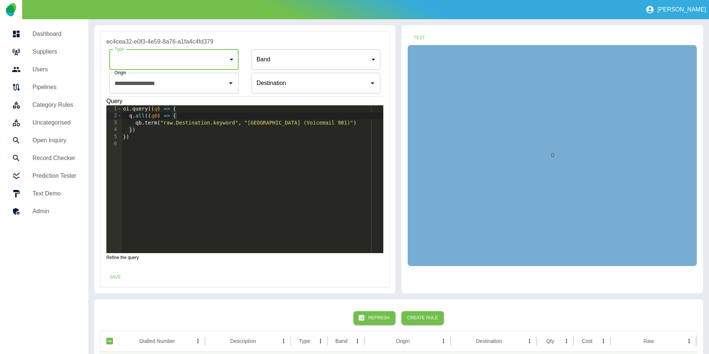
click at [314, 58] on body "**********" at bounding box center [354, 177] width 709 height 354
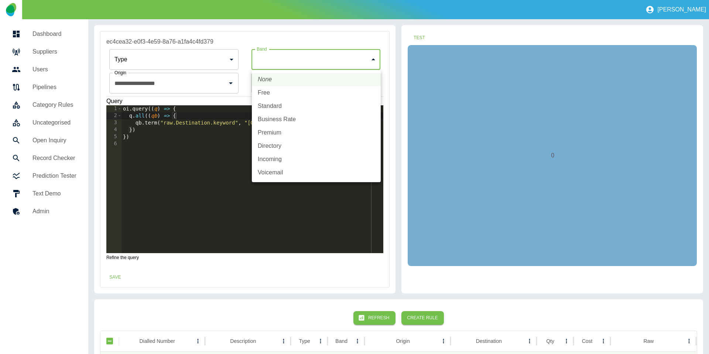
click at [296, 173] on li "Voicemail" at bounding box center [316, 172] width 129 height 13
type input "*********"
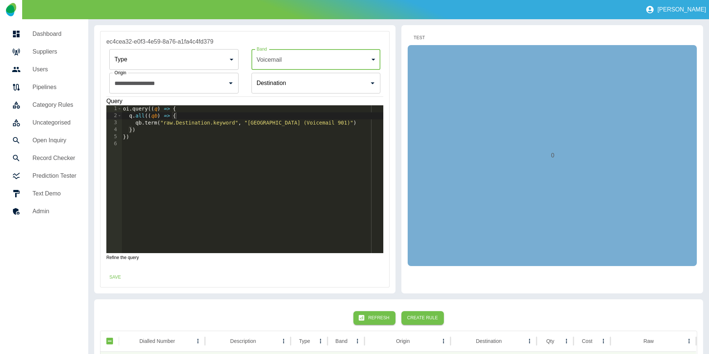
click at [423, 35] on button "Test" at bounding box center [419, 38] width 24 height 14
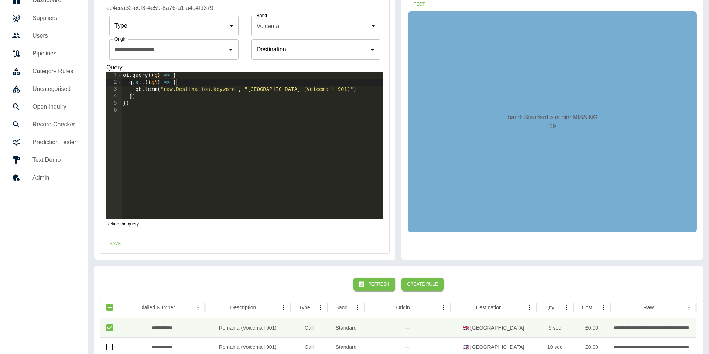
scroll to position [42, 0]
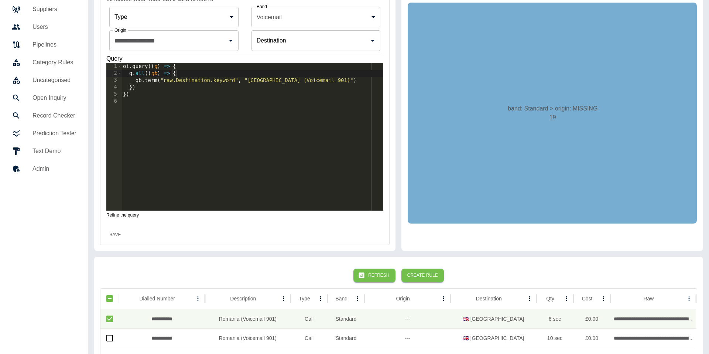
click at [123, 232] on button "Save" at bounding box center [115, 235] width 24 height 14
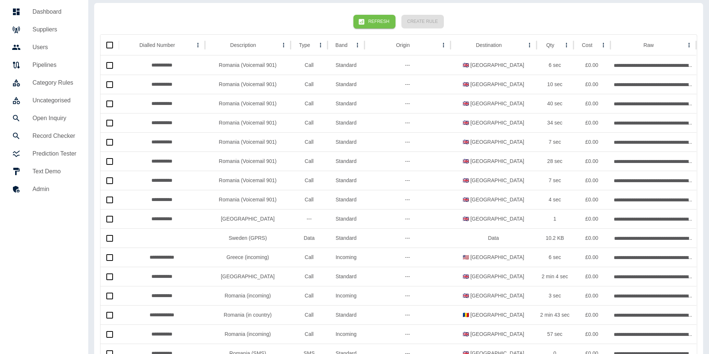
scroll to position [19, 0]
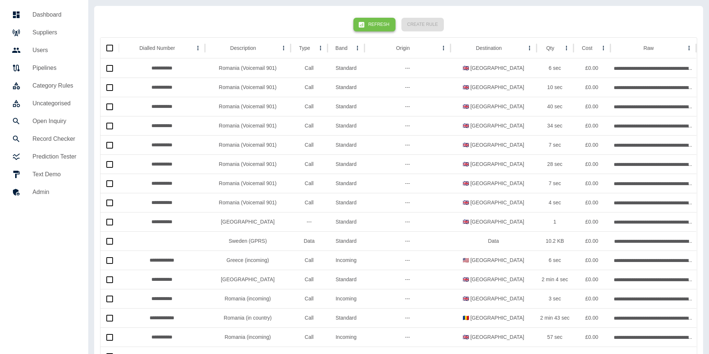
click at [373, 26] on button "Refresh" at bounding box center [374, 25] width 42 height 14
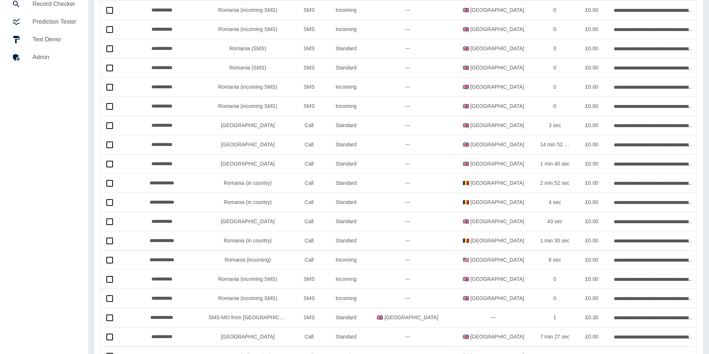
scroll to position [0, 0]
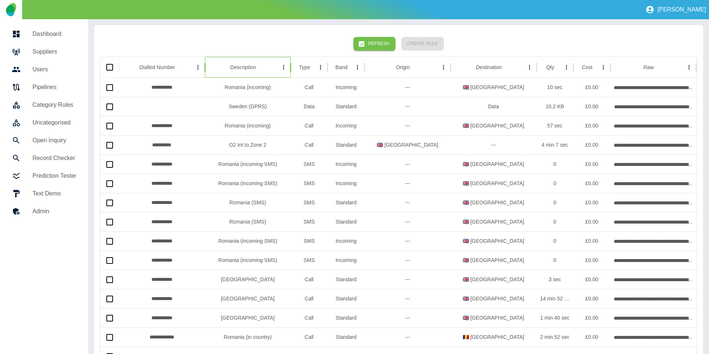
click at [251, 69] on div "Description" at bounding box center [243, 67] width 26 height 6
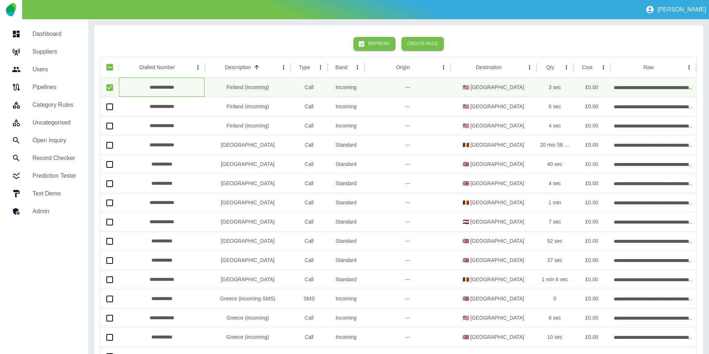
click at [159, 86] on div "**********" at bounding box center [162, 87] width 86 height 19
copy div "**********"
click at [428, 44] on button "Create Rule" at bounding box center [422, 44] width 42 height 14
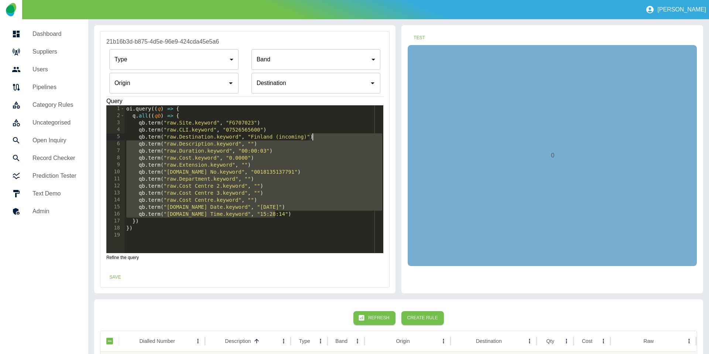
drag, startPoint x: 286, startPoint y: 212, endPoint x: 335, endPoint y: 137, distance: 89.8
click at [335, 137] on div "oi . query (( q ) => { q . all (( qb ) => { qb . term ( "raw.Site.keyword" , "F…" at bounding box center [254, 186] width 259 height 162
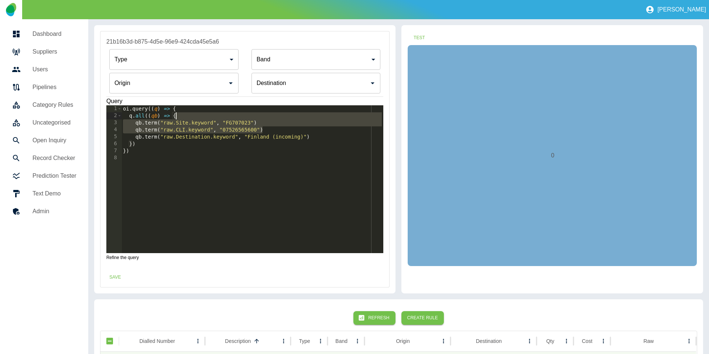
drag, startPoint x: 284, startPoint y: 130, endPoint x: 281, endPoint y: 118, distance: 12.5
click at [281, 118] on div "oi . query (( q ) => { q . all (( qb ) => { qb . term ( "raw.Site.keyword" , "F…" at bounding box center [252, 186] width 262 height 162
type textarea "**********"
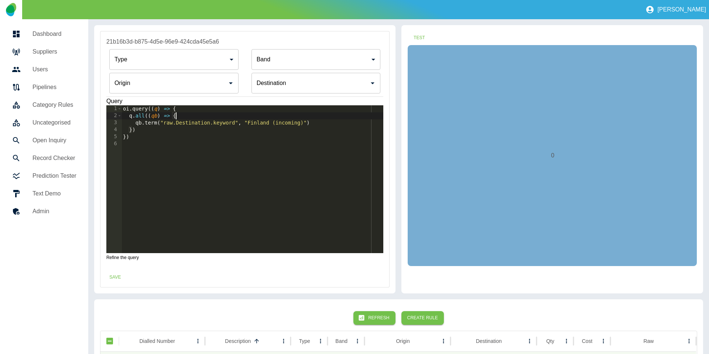
click at [157, 82] on input "Origin" at bounding box center [168, 83] width 111 height 14
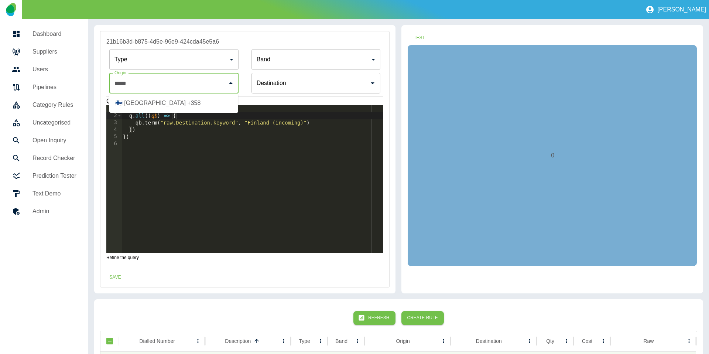
click at [153, 102] on li "🇫🇮 Finland +358" at bounding box center [173, 102] width 129 height 13
type input "**********"
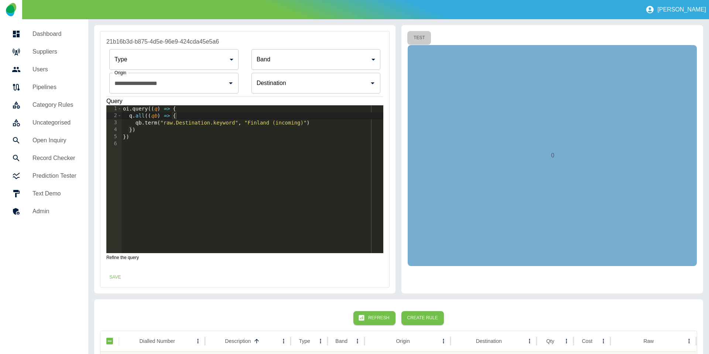
click at [420, 37] on button "Test" at bounding box center [419, 38] width 24 height 14
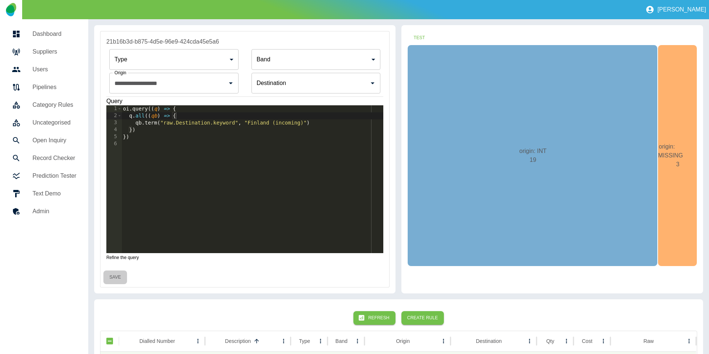
click at [117, 279] on button "Save" at bounding box center [115, 277] width 24 height 14
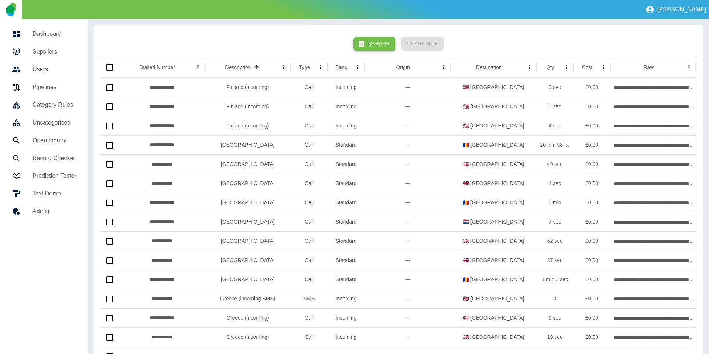
click at [375, 38] on button "Refresh" at bounding box center [374, 44] width 42 height 14
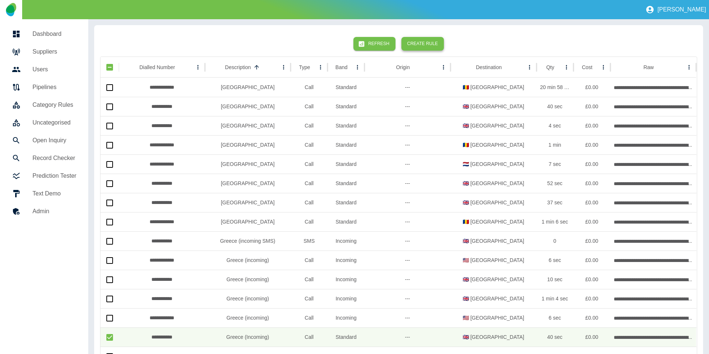
click at [405, 48] on button "Create Rule" at bounding box center [422, 44] width 42 height 14
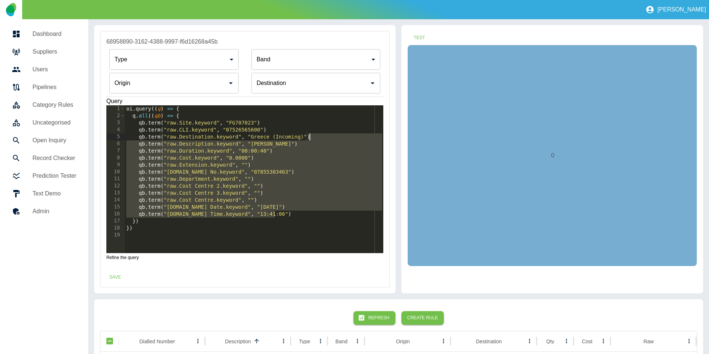
drag, startPoint x: 289, startPoint y: 213, endPoint x: 325, endPoint y: 137, distance: 84.2
click at [325, 137] on div "oi . query (( q ) => { q . all (( qb ) => { qb . term ( "raw.Site.keyword" , "F…" at bounding box center [254, 186] width 259 height 162
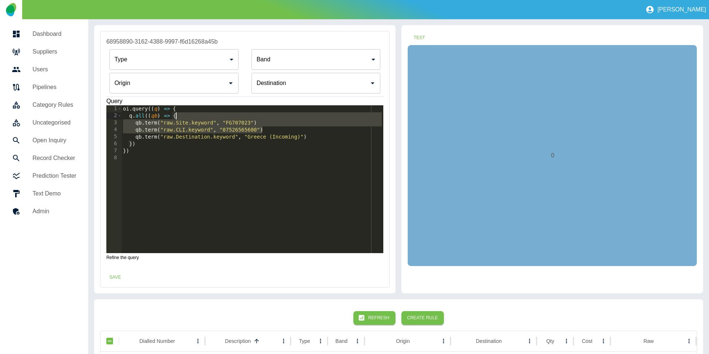
drag, startPoint x: 292, startPoint y: 125, endPoint x: 287, endPoint y: 113, distance: 13.1
click at [287, 113] on div "oi . query (( q ) => { q . all (( qb ) => { qb . term ( "raw.Site.keyword" , "F…" at bounding box center [252, 186] width 262 height 162
type textarea "**********"
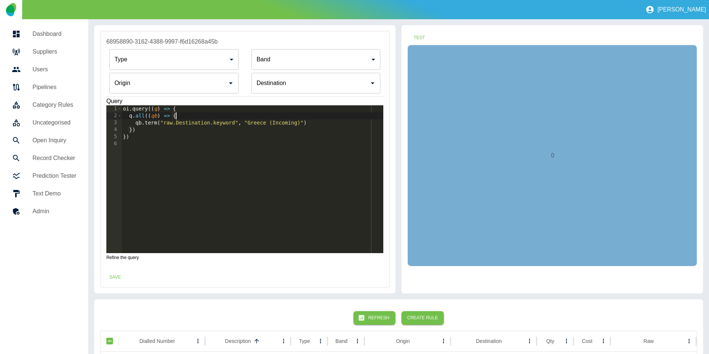
click at [169, 82] on input "Origin" at bounding box center [168, 83] width 111 height 14
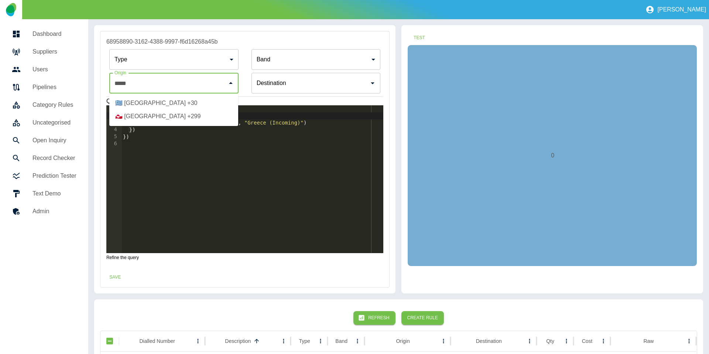
click at [155, 102] on li "🇬🇷 Greece +30" at bounding box center [173, 102] width 129 height 13
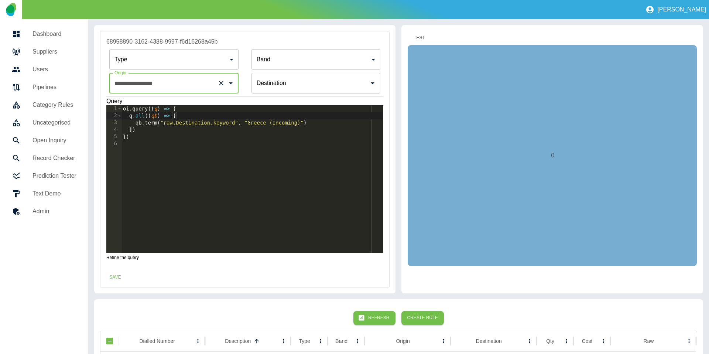
type input "**********"
click at [422, 42] on button "Test" at bounding box center [419, 38] width 24 height 14
click at [109, 278] on button "Save" at bounding box center [115, 277] width 24 height 14
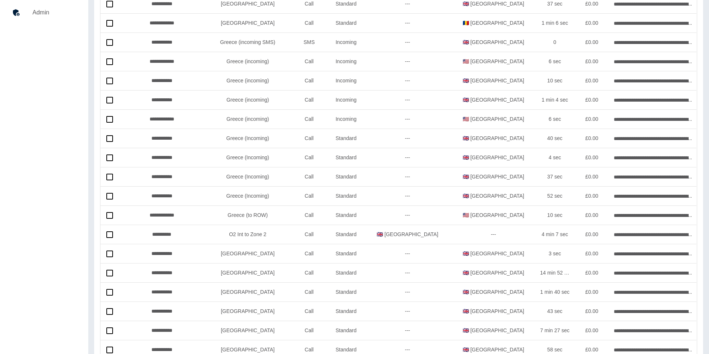
scroll to position [362, 0]
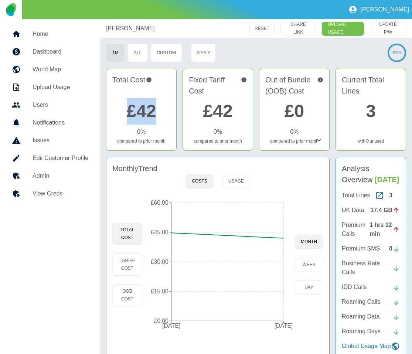
drag, startPoint x: 376, startPoint y: 163, endPoint x: 406, endPoint y: 153, distance: 31.9
click at [376, 163] on h4 "Analysis Overview [DATE]" at bounding box center [370, 174] width 58 height 22
